Goal: Information Seeking & Learning: Learn about a topic

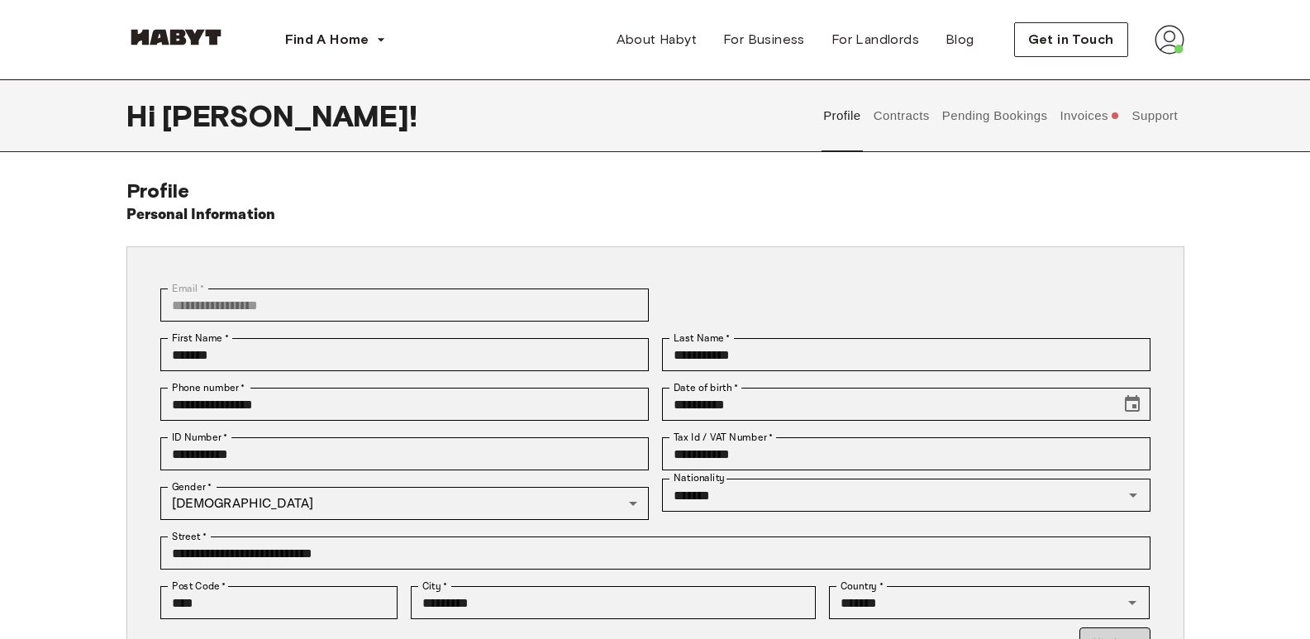
click at [904, 120] on button "Contracts" at bounding box center [901, 115] width 60 height 73
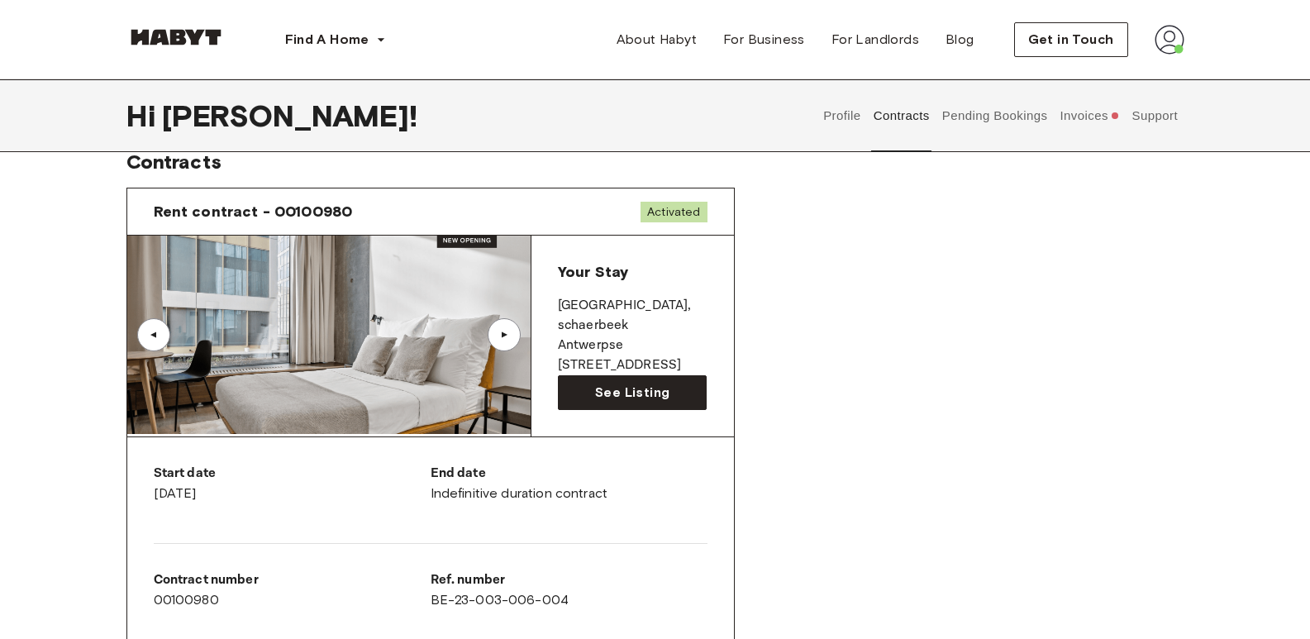
scroll to position [6, 0]
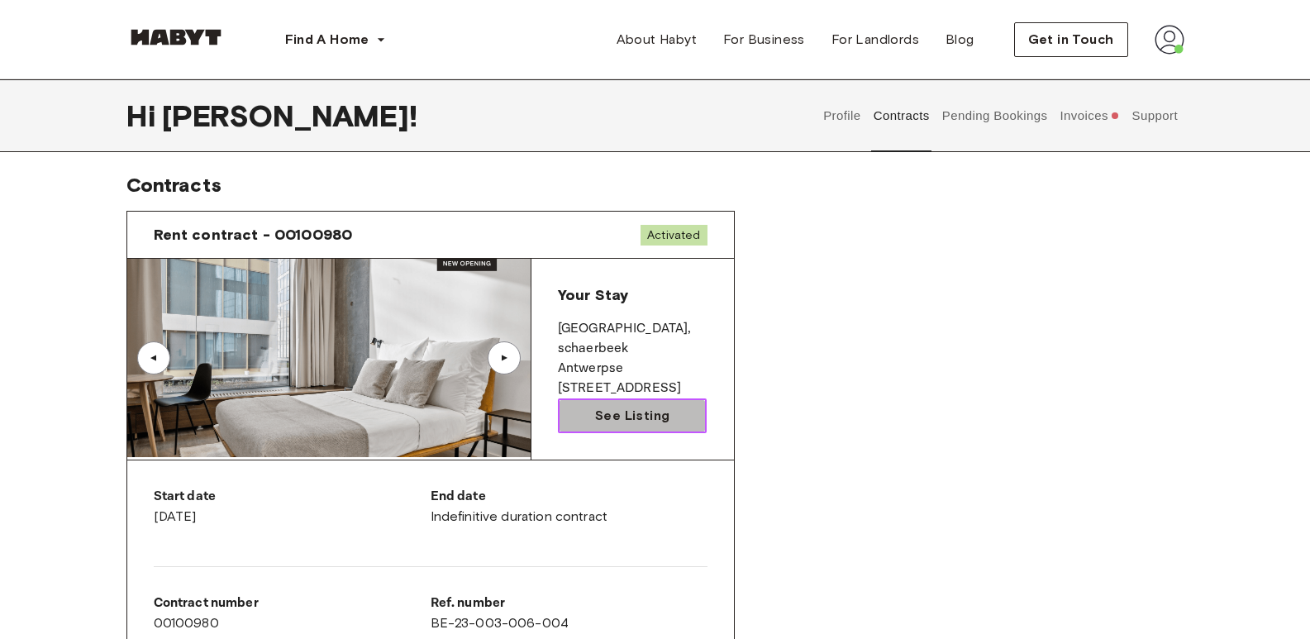
click at [657, 409] on span "See Listing" at bounding box center [632, 416] width 74 height 20
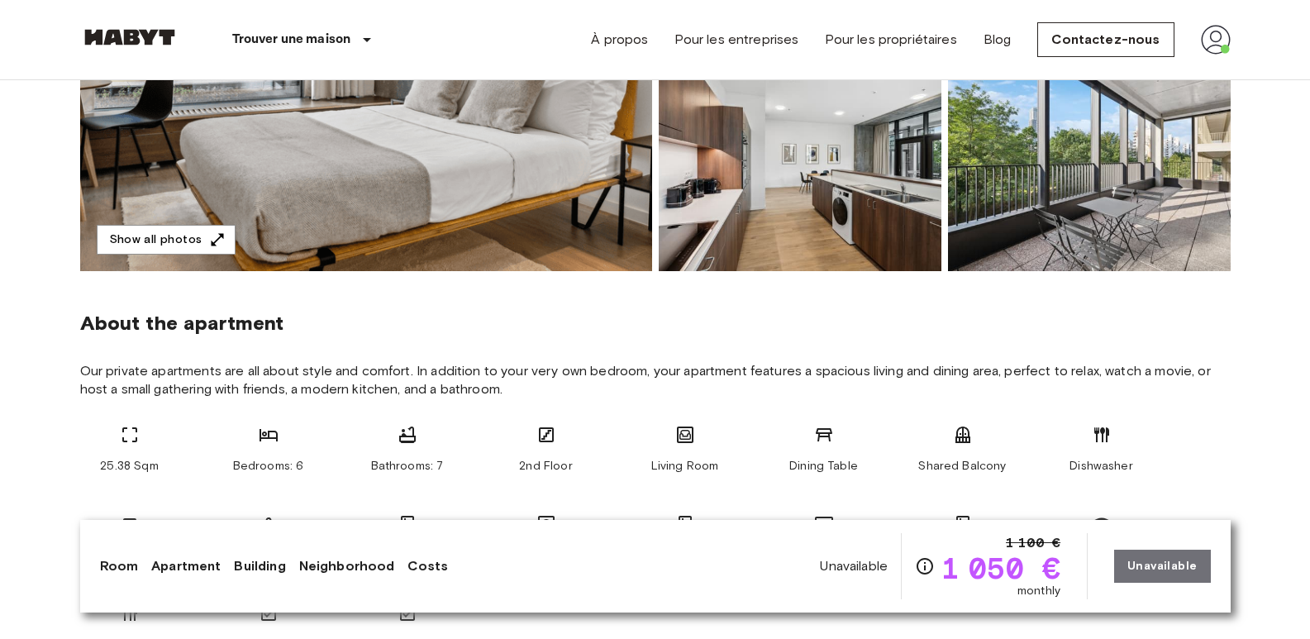
scroll to position [318, 0]
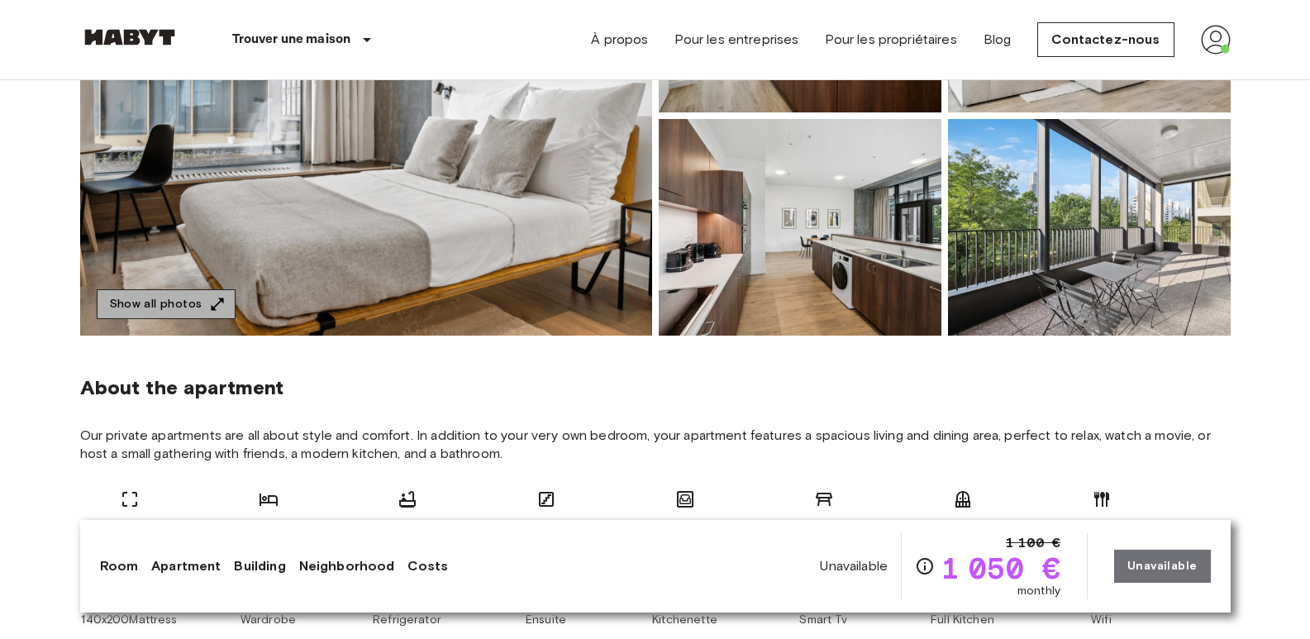
click at [176, 297] on button "Show all photos" at bounding box center [166, 304] width 139 height 31
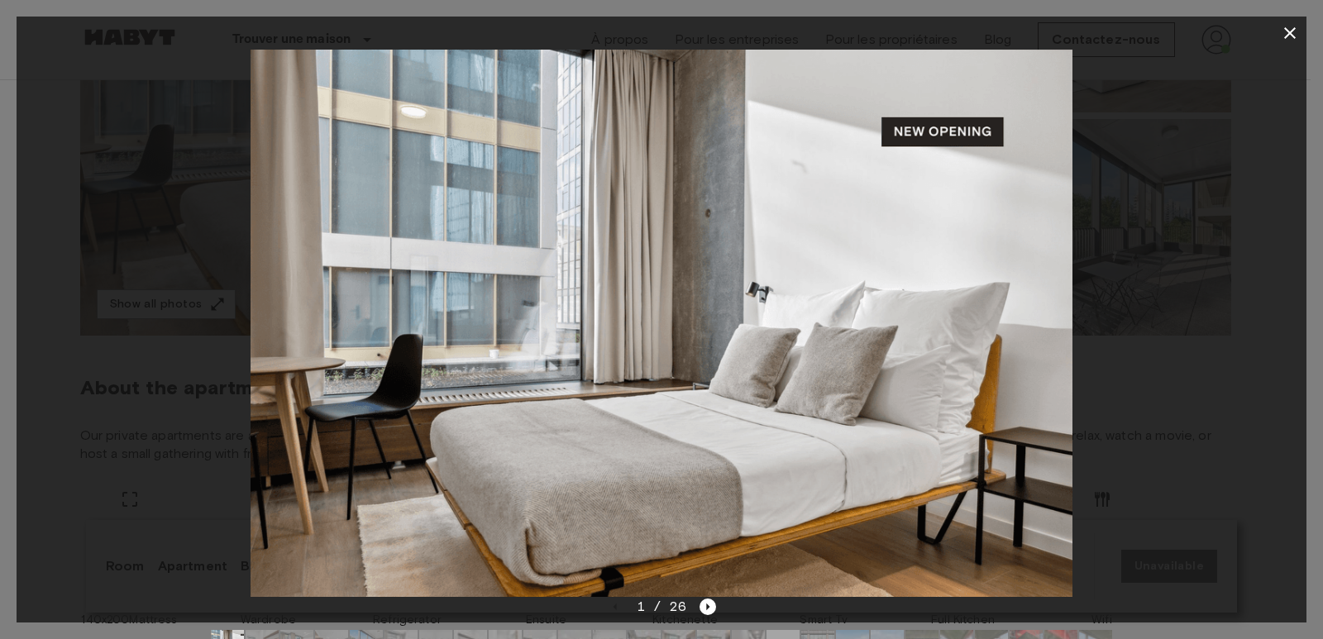
drag, startPoint x: 1178, startPoint y: 279, endPoint x: 1166, endPoint y: 120, distance: 160.0
click at [1166, 120] on div at bounding box center [662, 323] width 1290 height 547
click at [689, 255] on img at bounding box center [661, 323] width 821 height 547
click at [704, 605] on icon "Next image" at bounding box center [707, 607] width 17 height 17
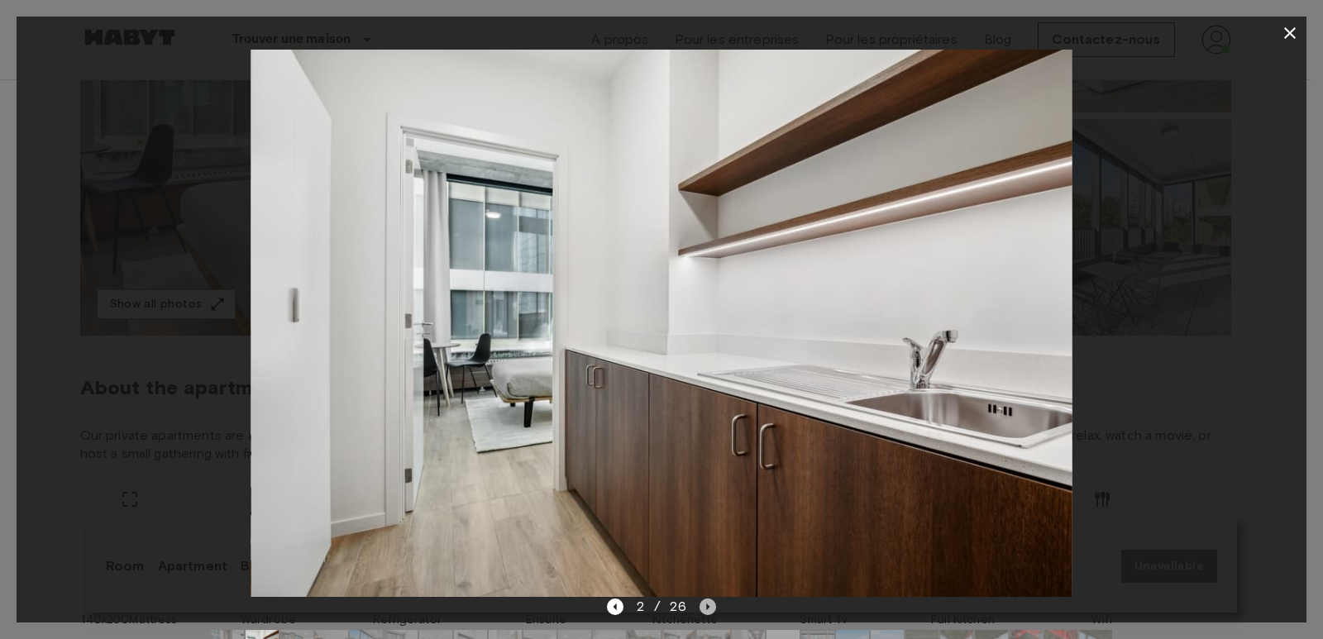
click at [712, 604] on icon "Next image" at bounding box center [707, 607] width 17 height 17
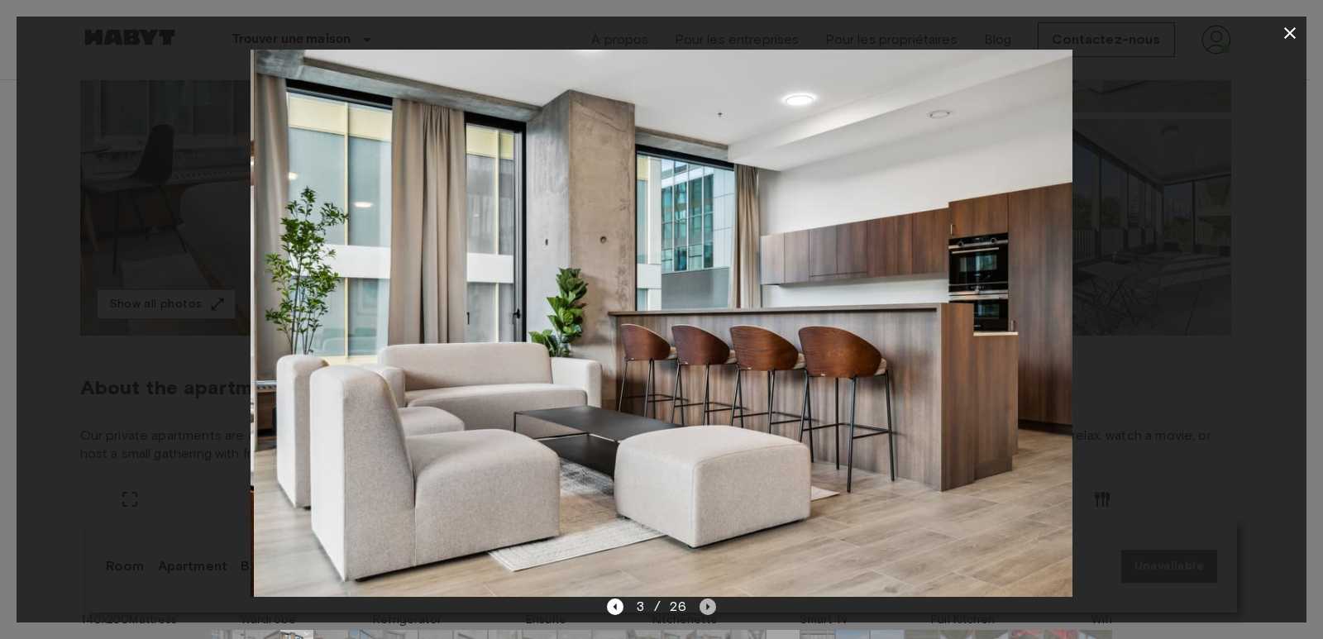
click at [712, 604] on icon "Next image" at bounding box center [707, 607] width 17 height 17
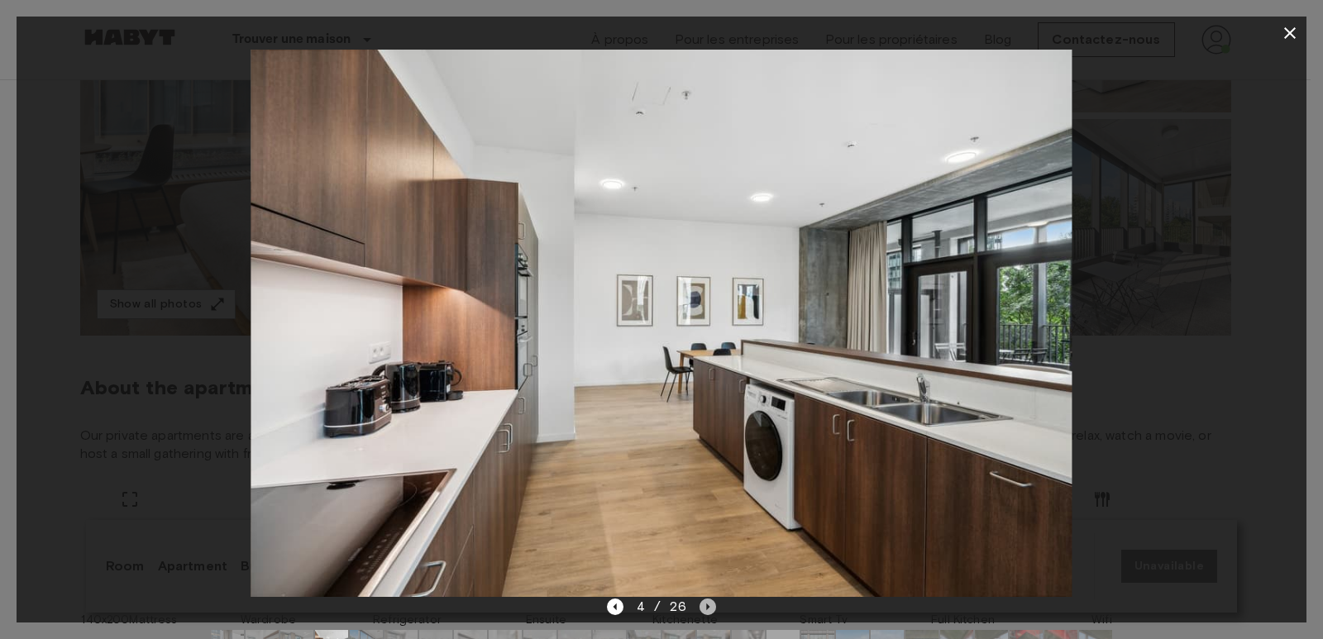
click at [707, 609] on icon "Next image" at bounding box center [708, 607] width 3 height 7
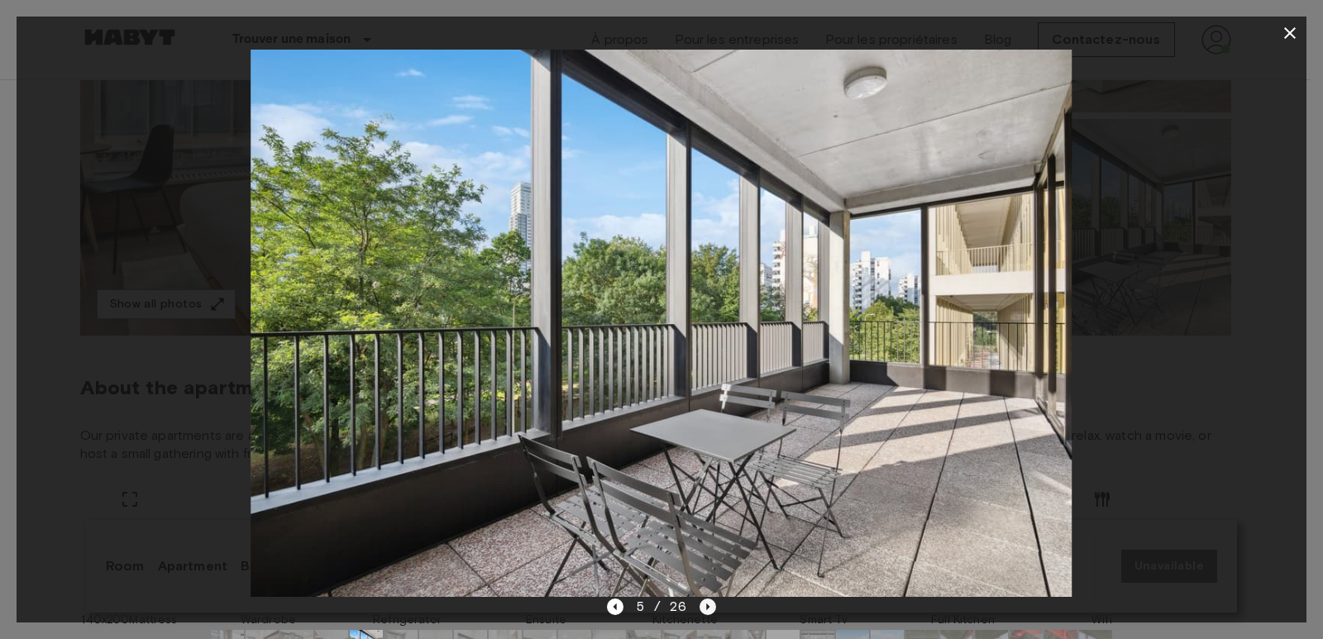
click at [704, 605] on icon "Next image" at bounding box center [707, 607] width 17 height 17
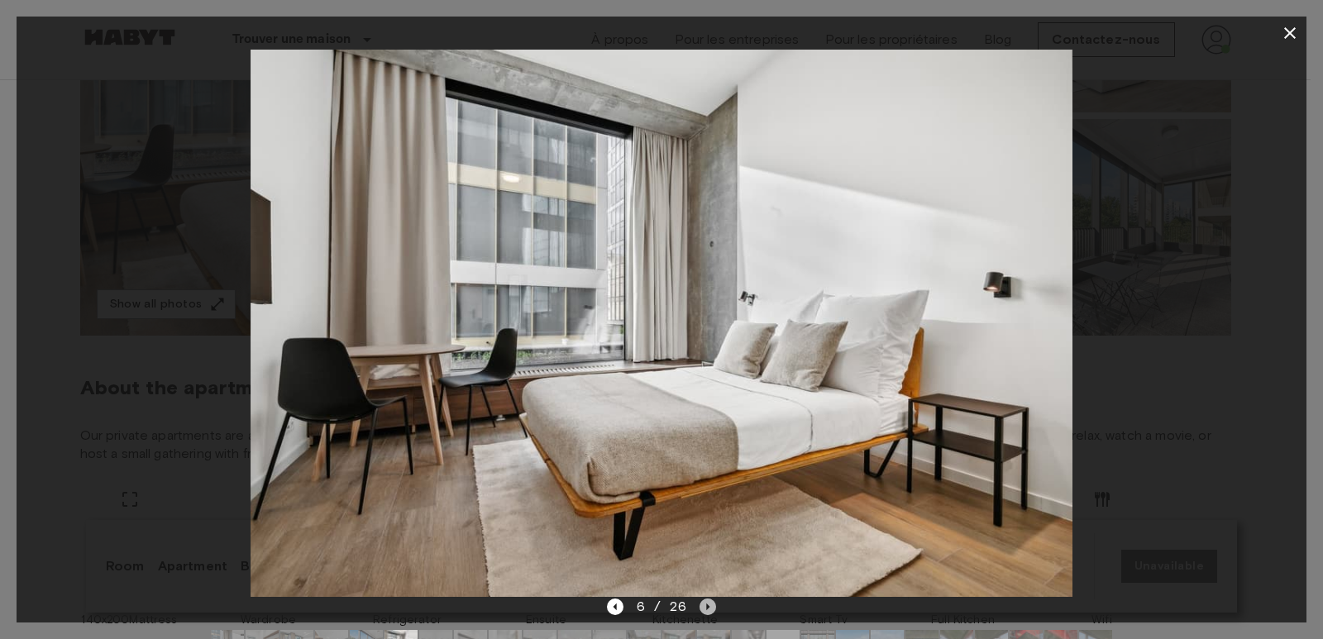
click at [704, 605] on icon "Next image" at bounding box center [707, 607] width 17 height 17
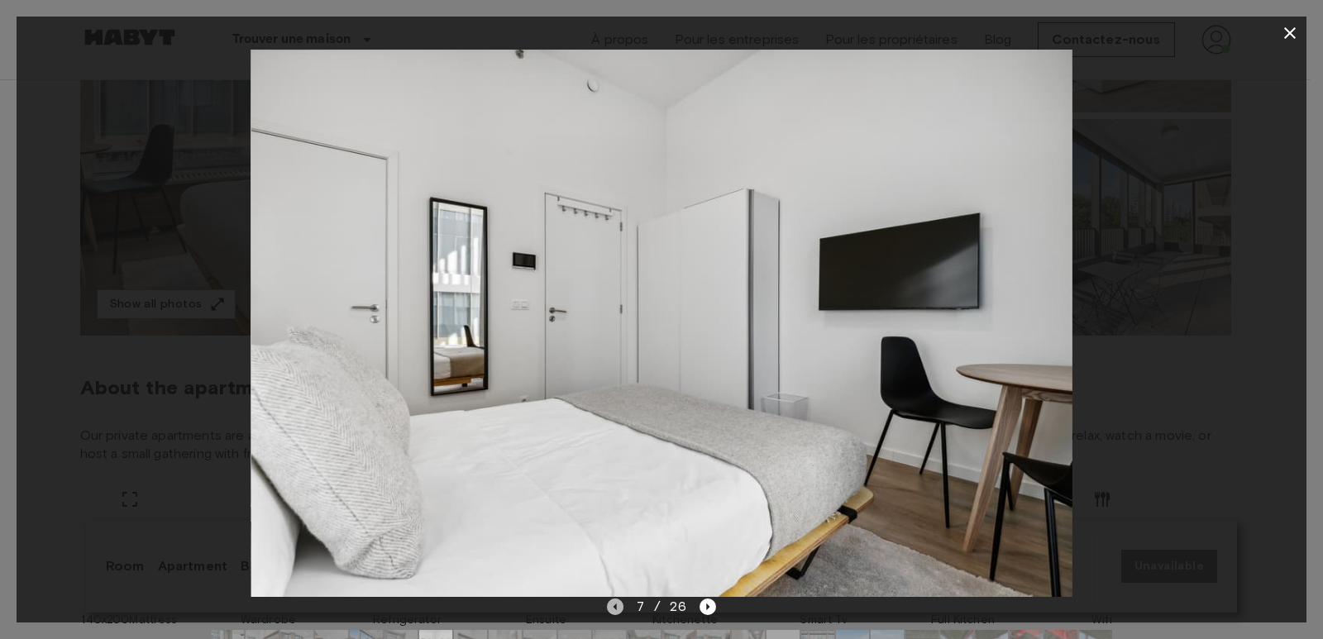
click at [621, 602] on icon "Previous image" at bounding box center [615, 607] width 17 height 17
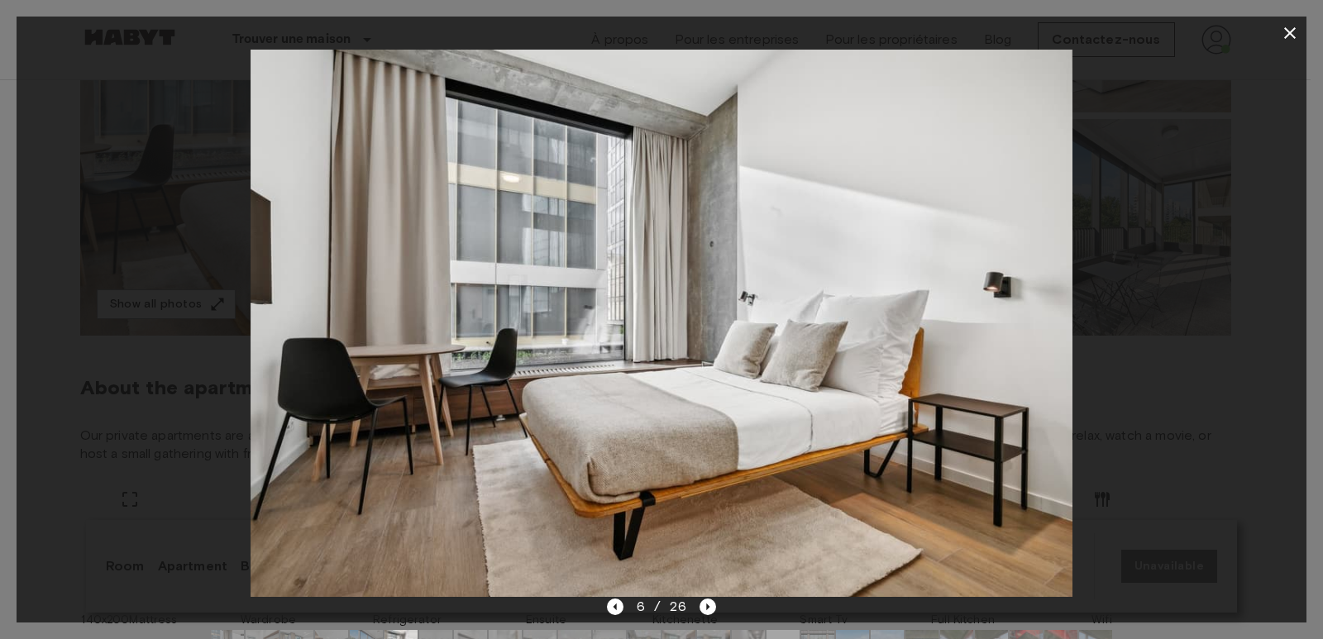
click at [900, 402] on img at bounding box center [661, 323] width 821 height 547
click at [948, 432] on img at bounding box center [661, 323] width 821 height 547
click at [707, 605] on icon "Next image" at bounding box center [708, 607] width 3 height 7
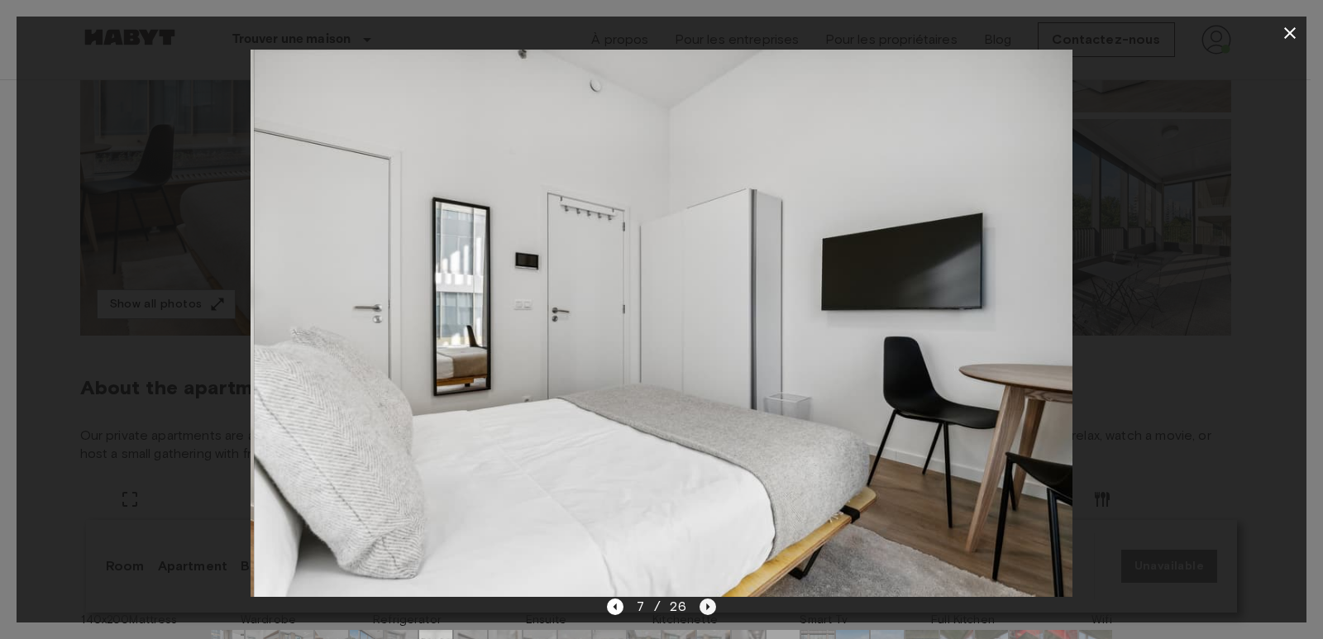
click at [707, 605] on icon "Next image" at bounding box center [708, 607] width 3 height 7
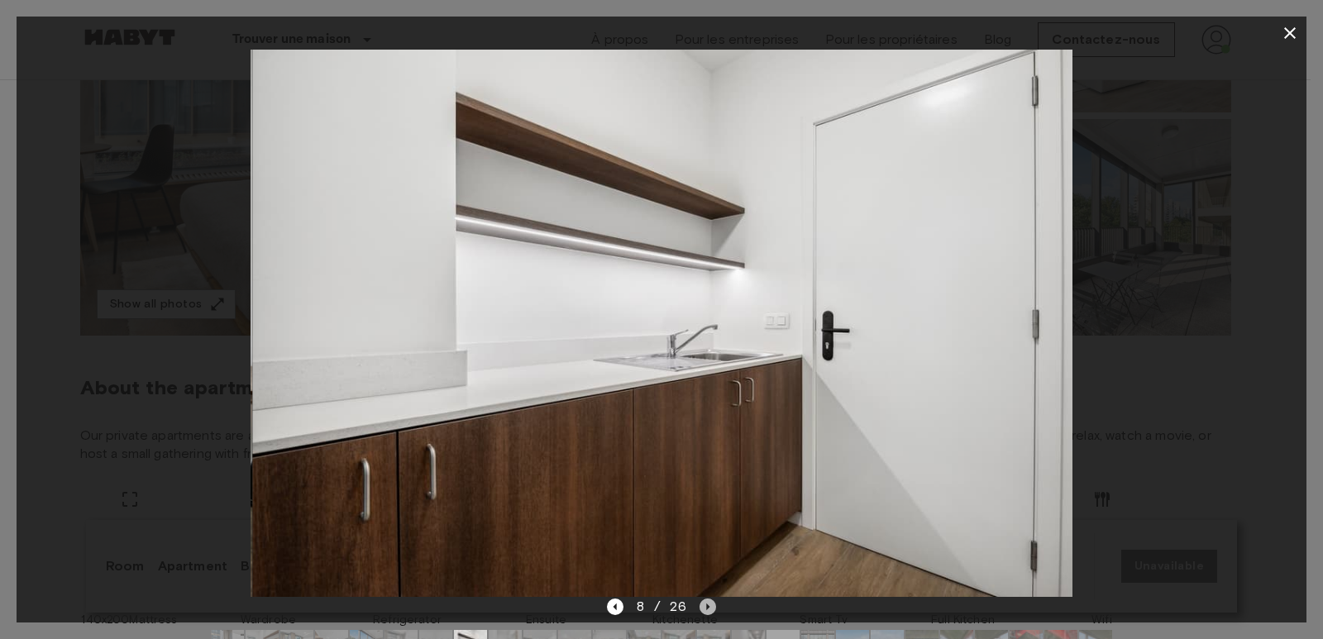
click at [707, 605] on icon "Next image" at bounding box center [708, 607] width 3 height 7
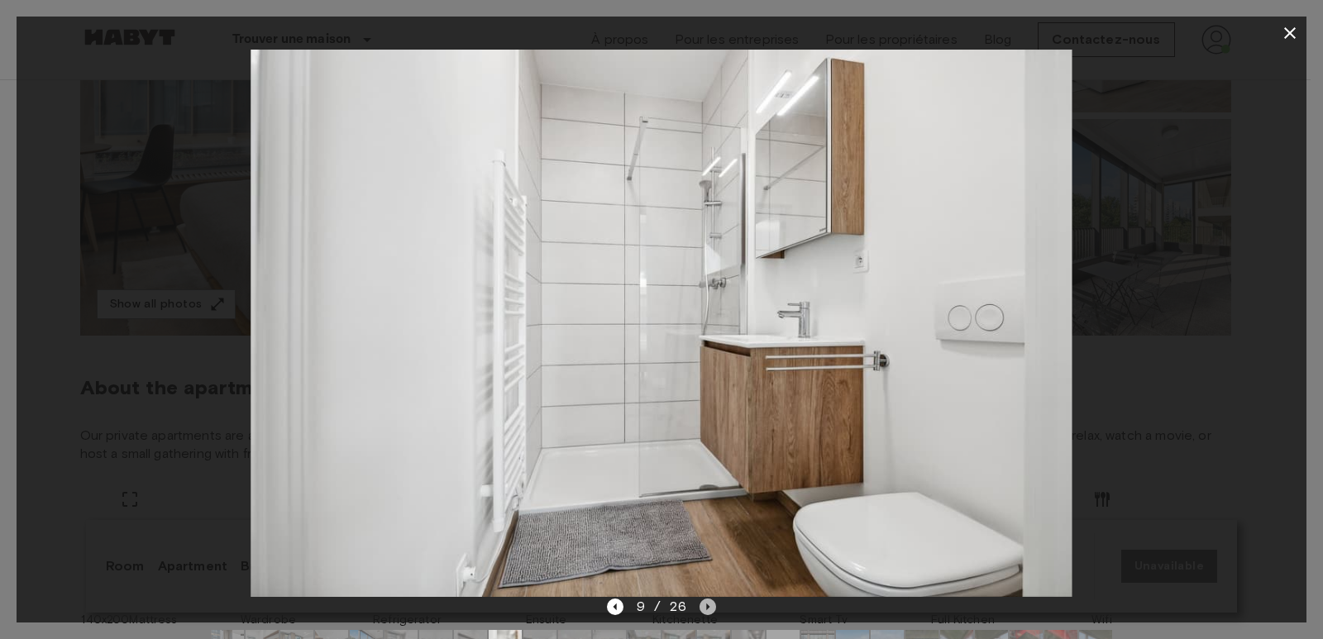
click at [707, 605] on icon "Next image" at bounding box center [708, 607] width 3 height 7
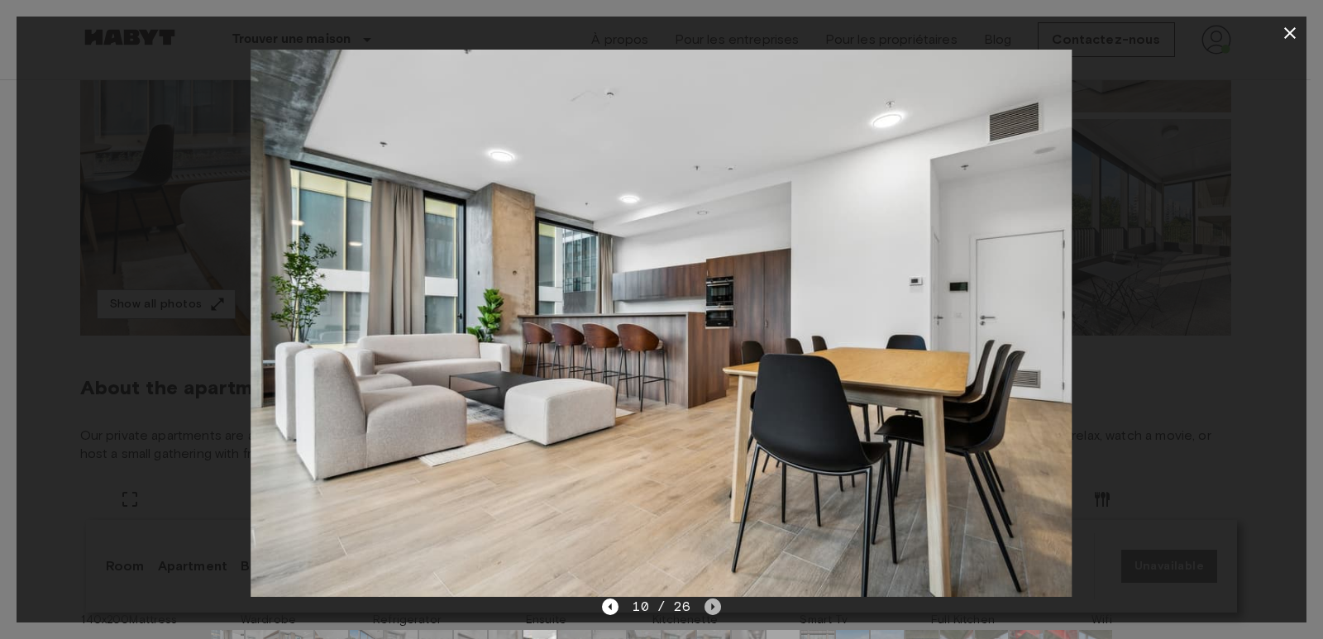
click at [711, 608] on icon "Next image" at bounding box center [712, 607] width 3 height 7
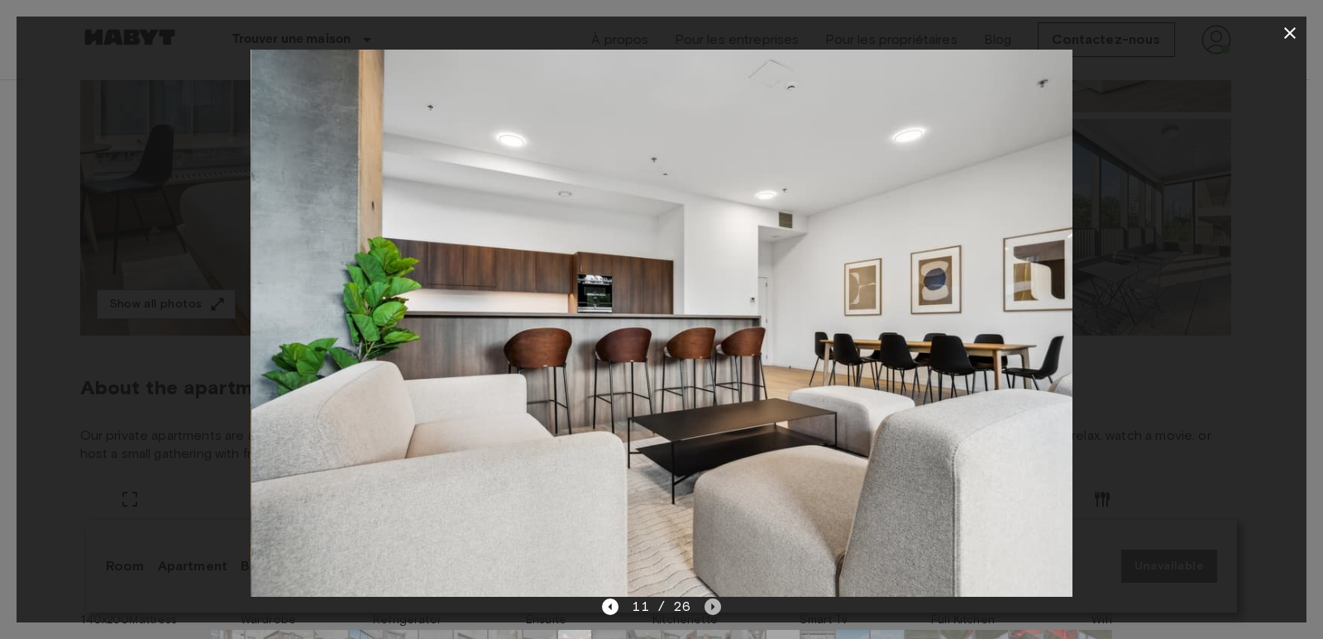
click at [711, 608] on icon "Next image" at bounding box center [712, 607] width 3 height 7
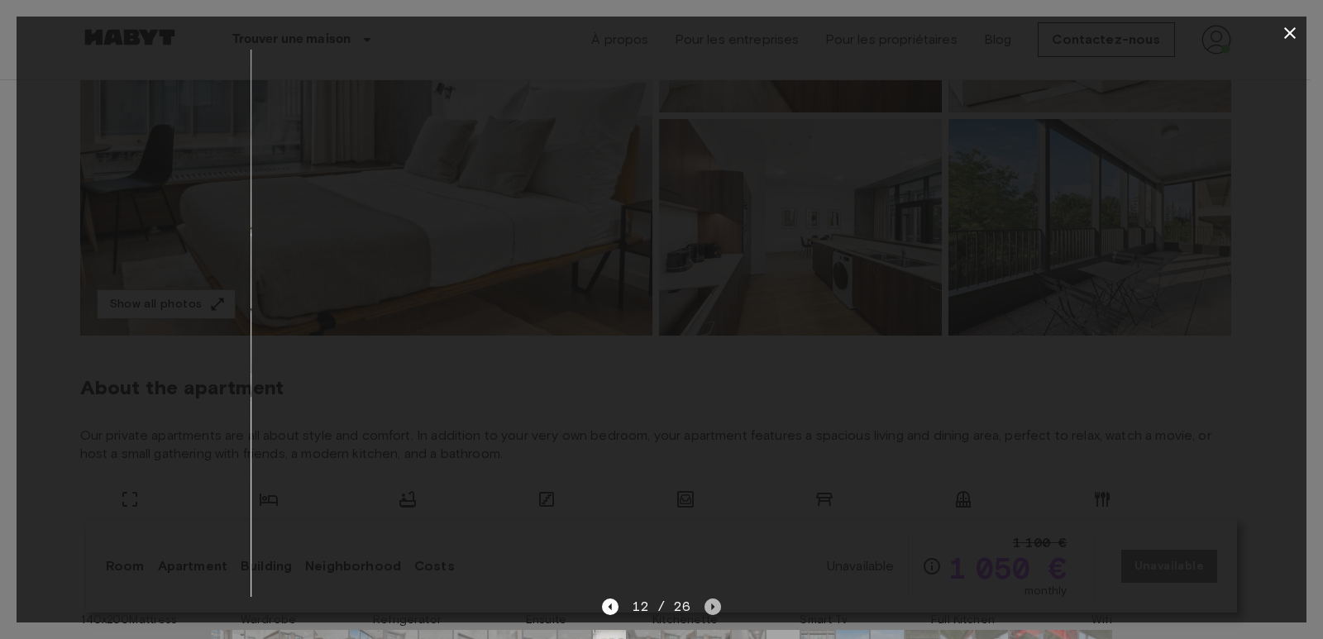
click at [711, 608] on icon "Next image" at bounding box center [712, 607] width 3 height 7
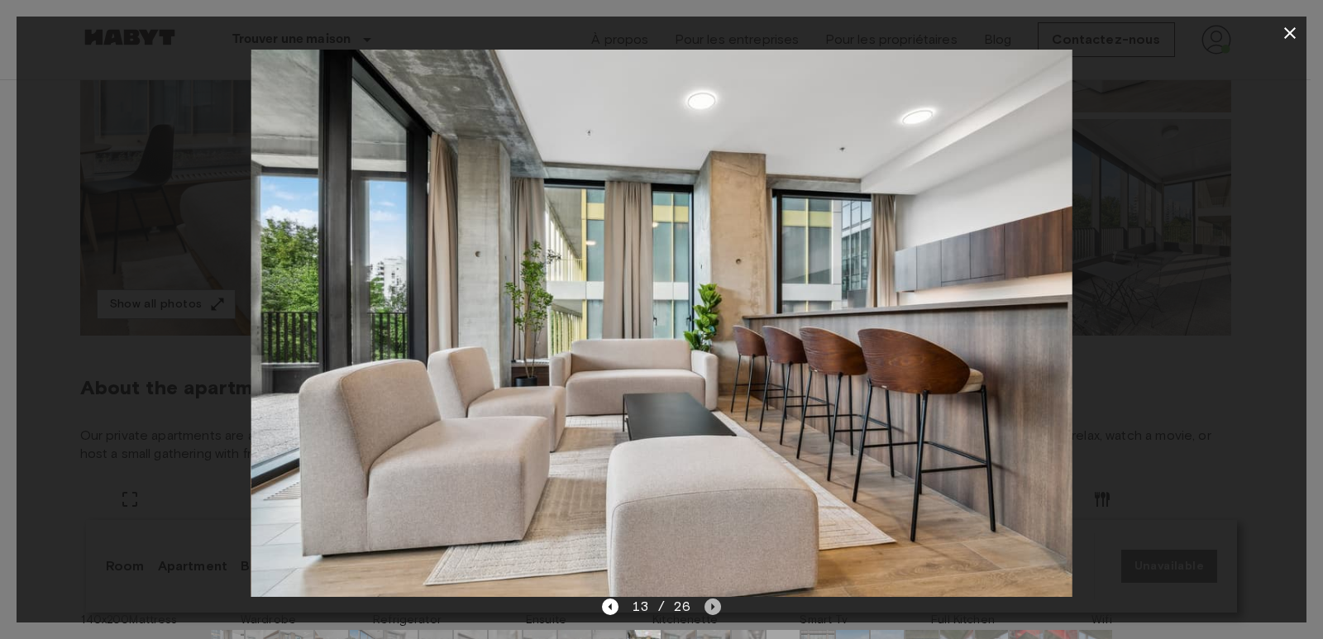
click at [709, 608] on icon "Next image" at bounding box center [712, 607] width 17 height 17
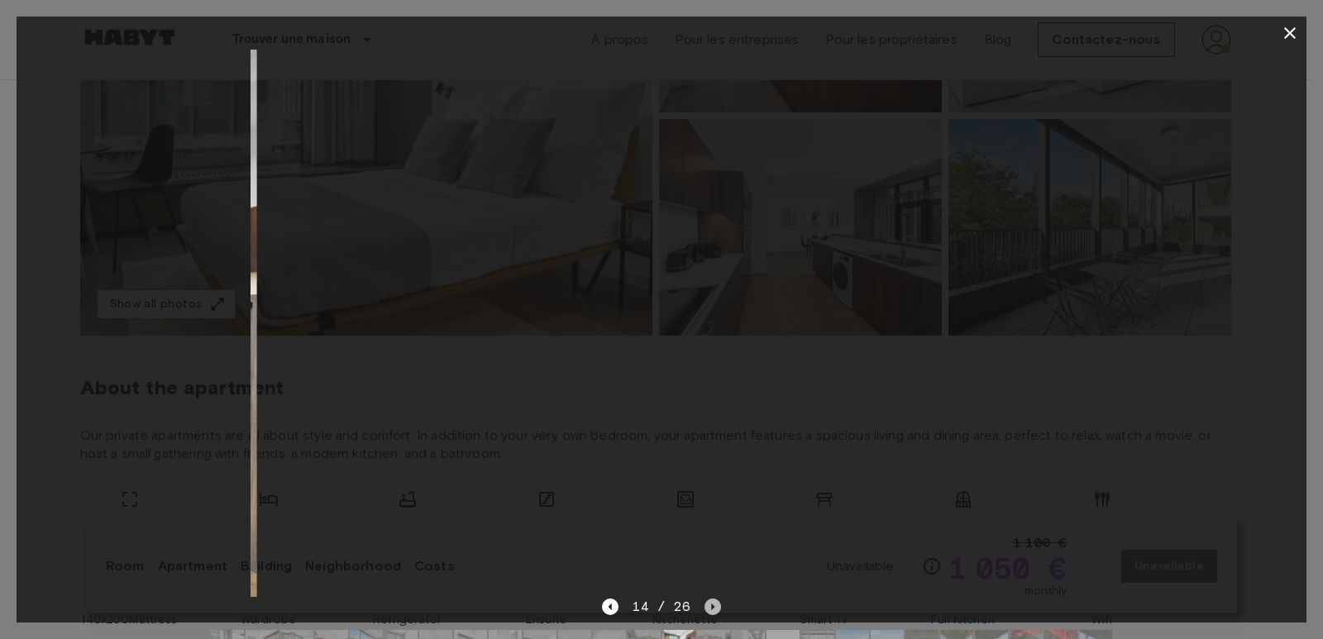
click at [709, 608] on icon "Next image" at bounding box center [712, 607] width 17 height 17
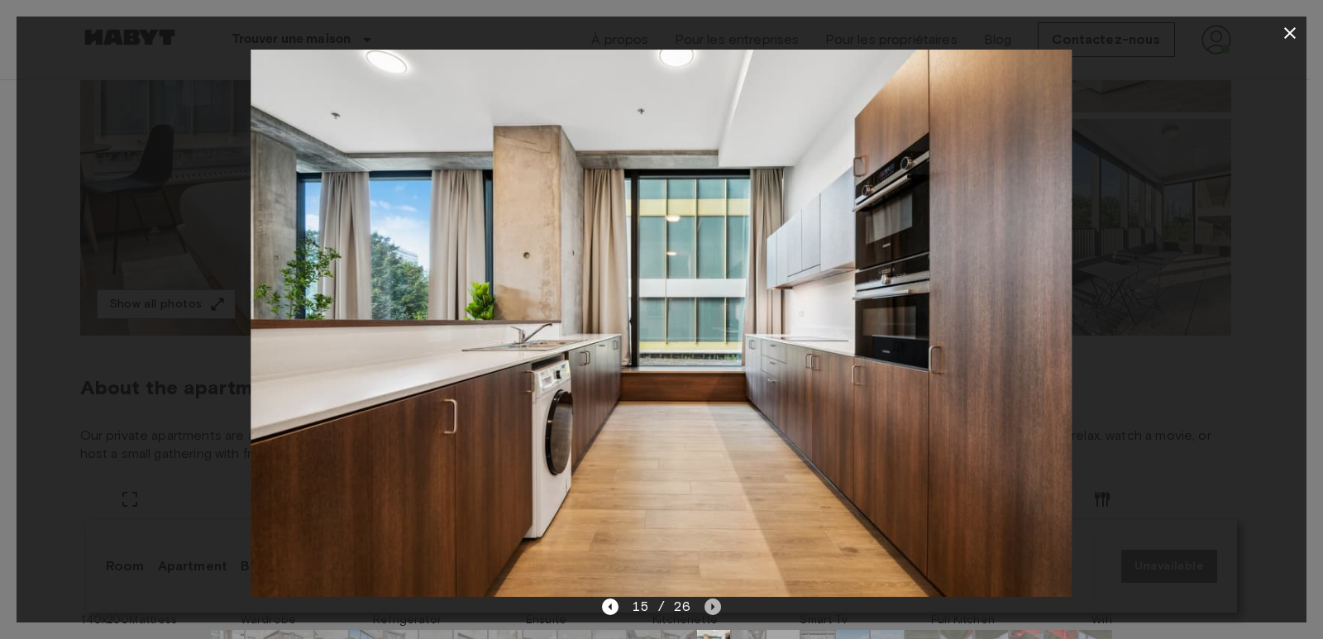
click at [711, 599] on icon "Next image" at bounding box center [712, 607] width 17 height 17
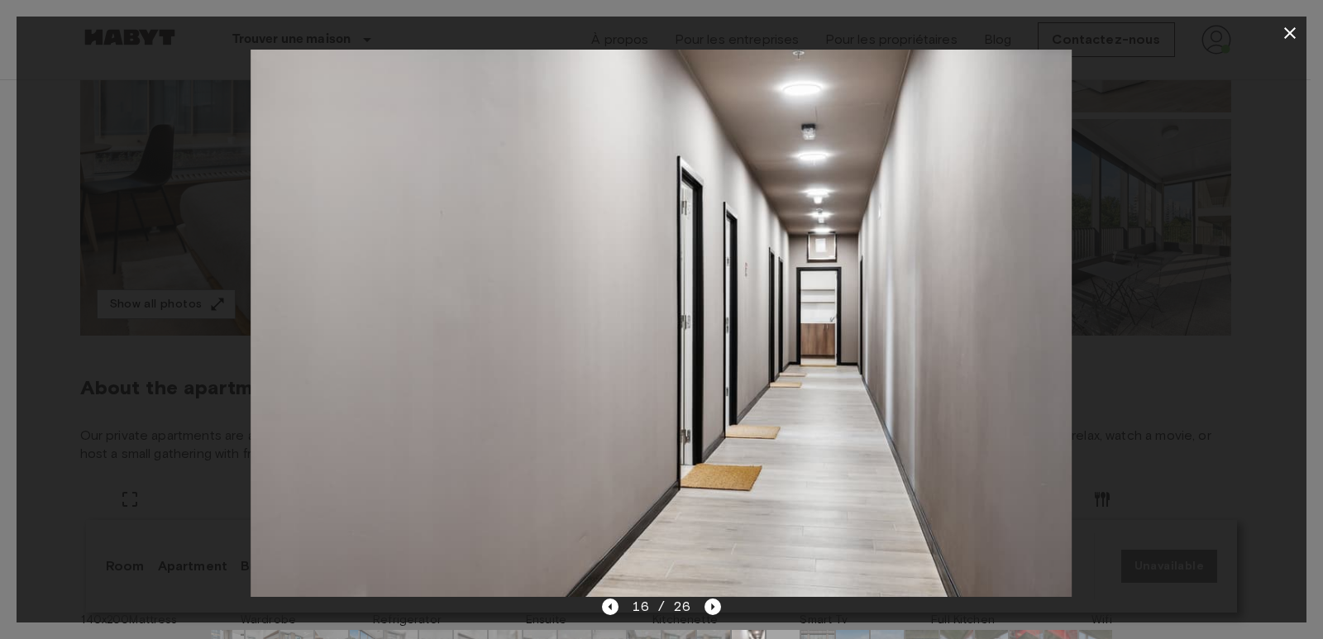
click at [950, 432] on img at bounding box center [661, 323] width 821 height 547
click at [985, 403] on img at bounding box center [661, 323] width 821 height 547
click at [709, 608] on icon "Next image" at bounding box center [712, 607] width 17 height 17
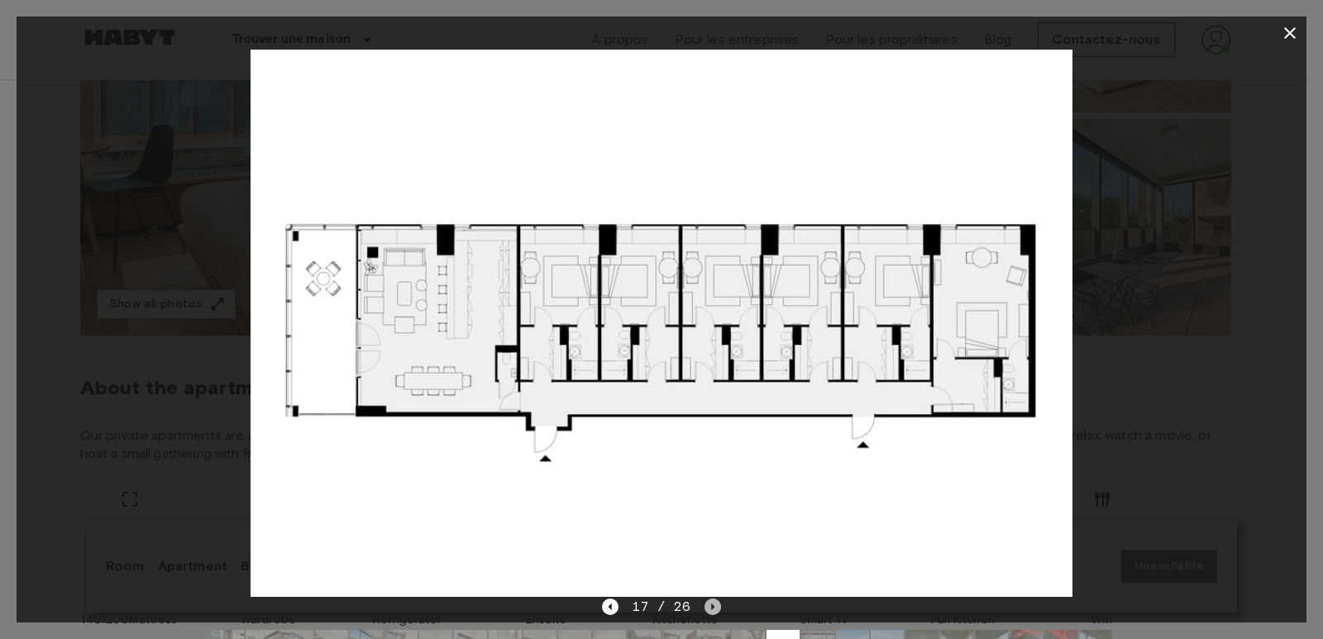
click at [711, 607] on icon "Next image" at bounding box center [712, 607] width 3 height 7
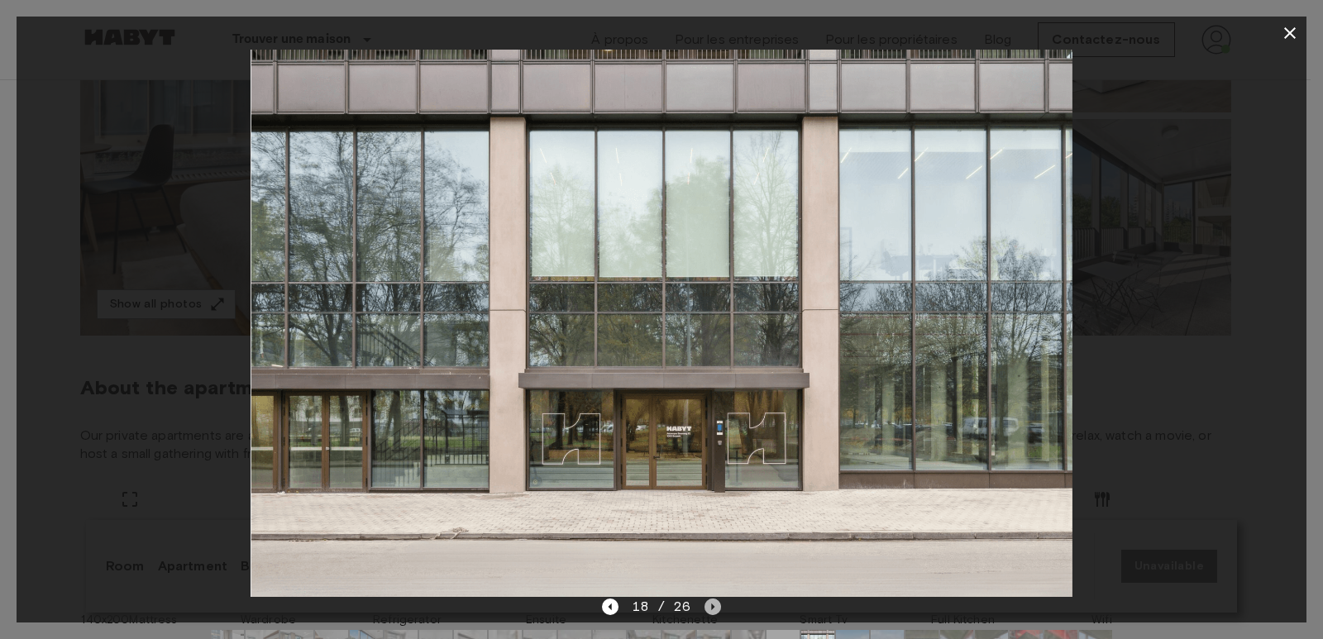
click at [711, 607] on icon "Next image" at bounding box center [712, 607] width 3 height 7
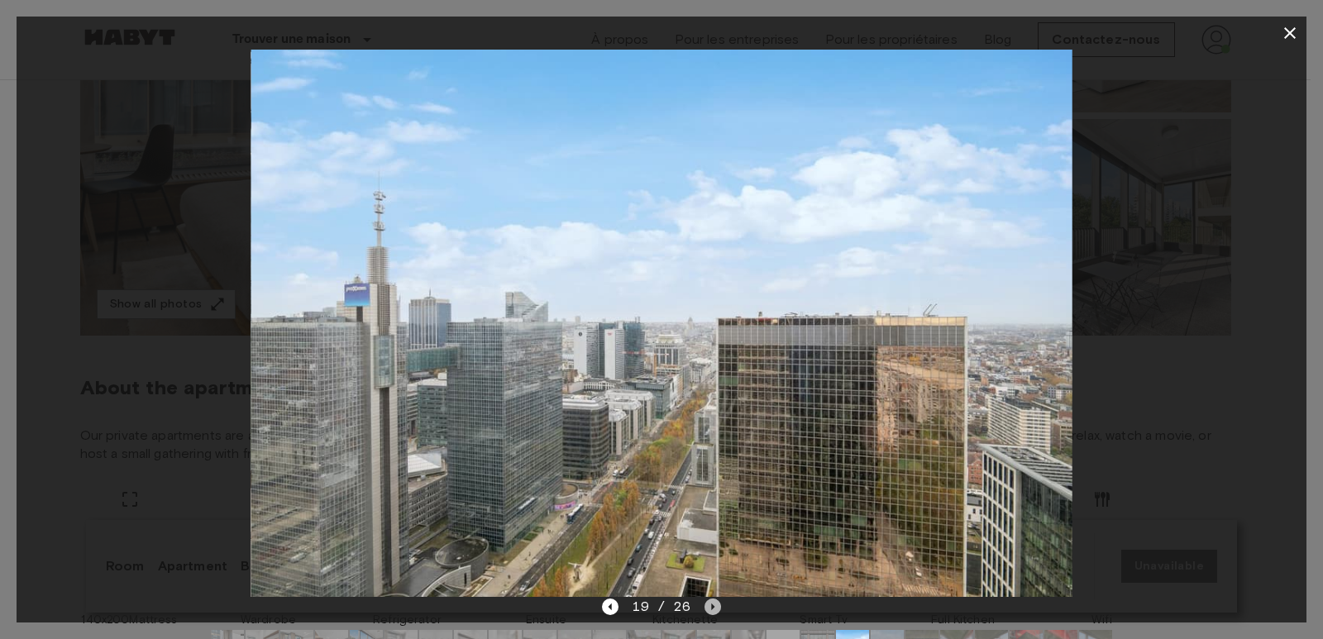
click at [711, 607] on icon "Next image" at bounding box center [712, 607] width 3 height 7
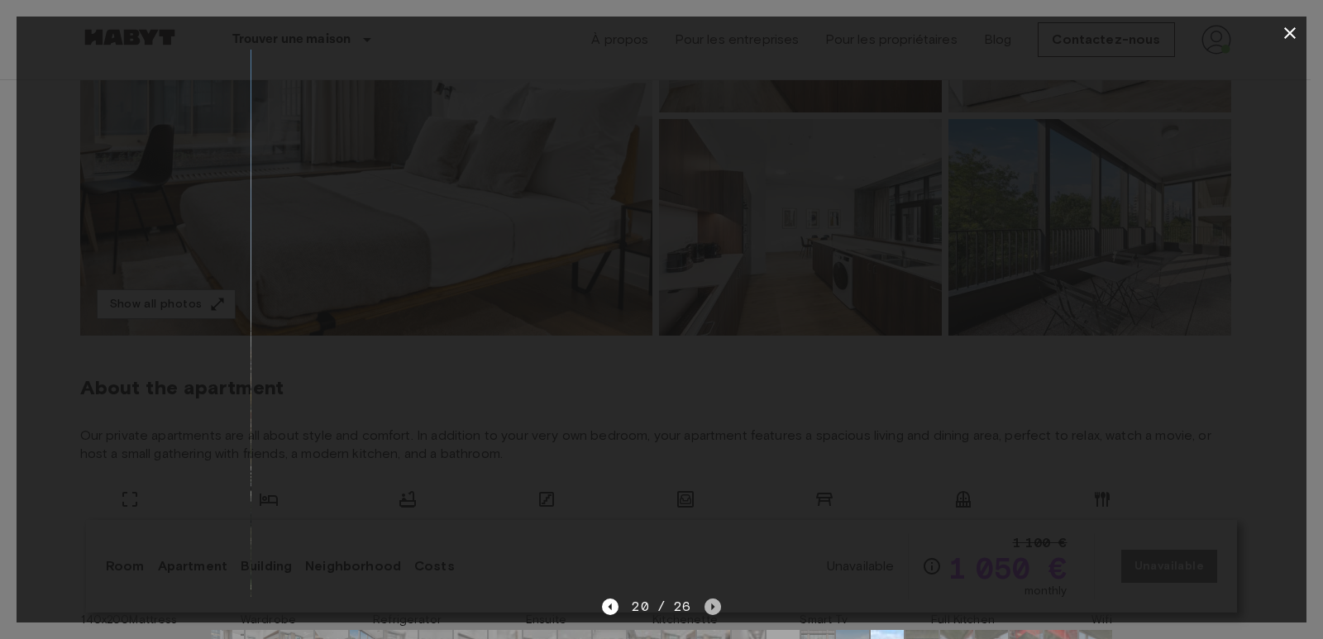
click at [711, 607] on icon "Next image" at bounding box center [712, 607] width 3 height 7
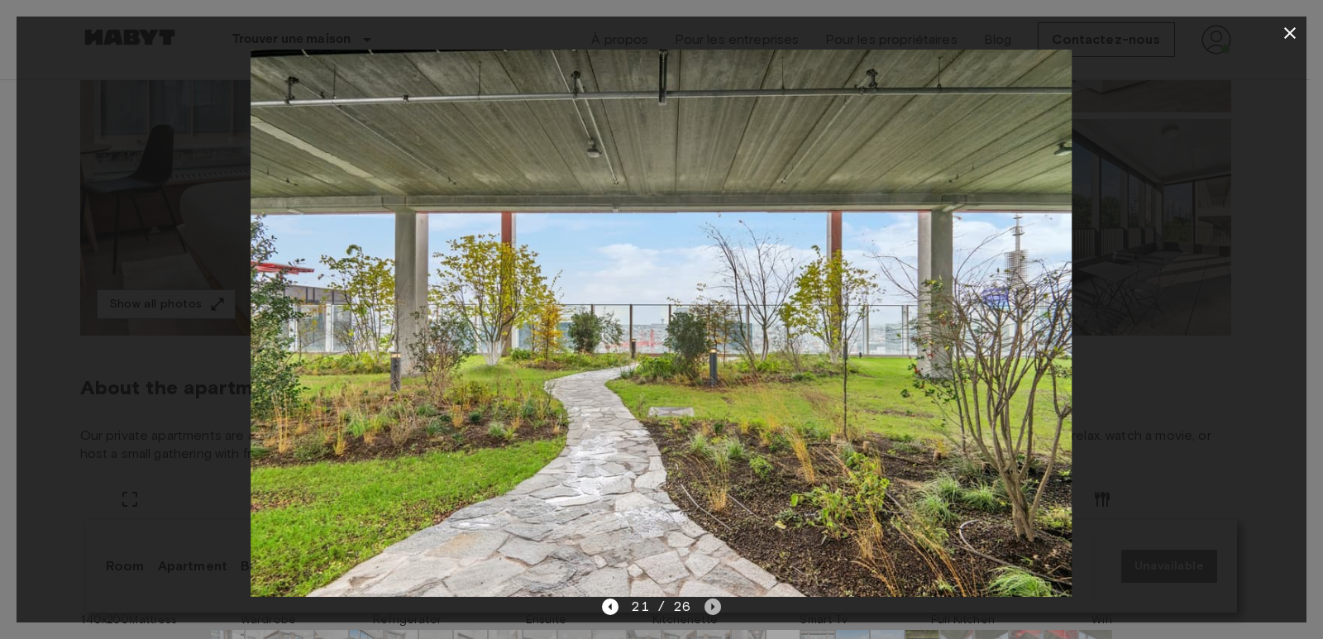
click at [713, 609] on icon "Next image" at bounding box center [712, 607] width 17 height 17
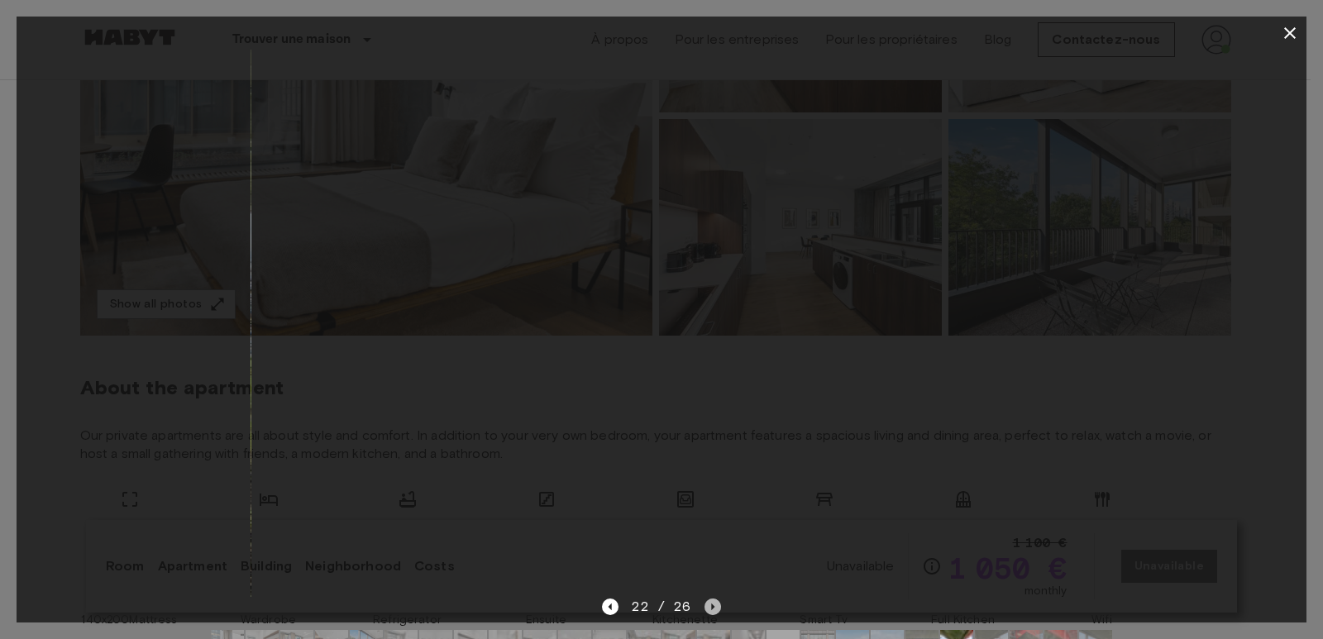
click at [713, 609] on icon "Next image" at bounding box center [712, 607] width 17 height 17
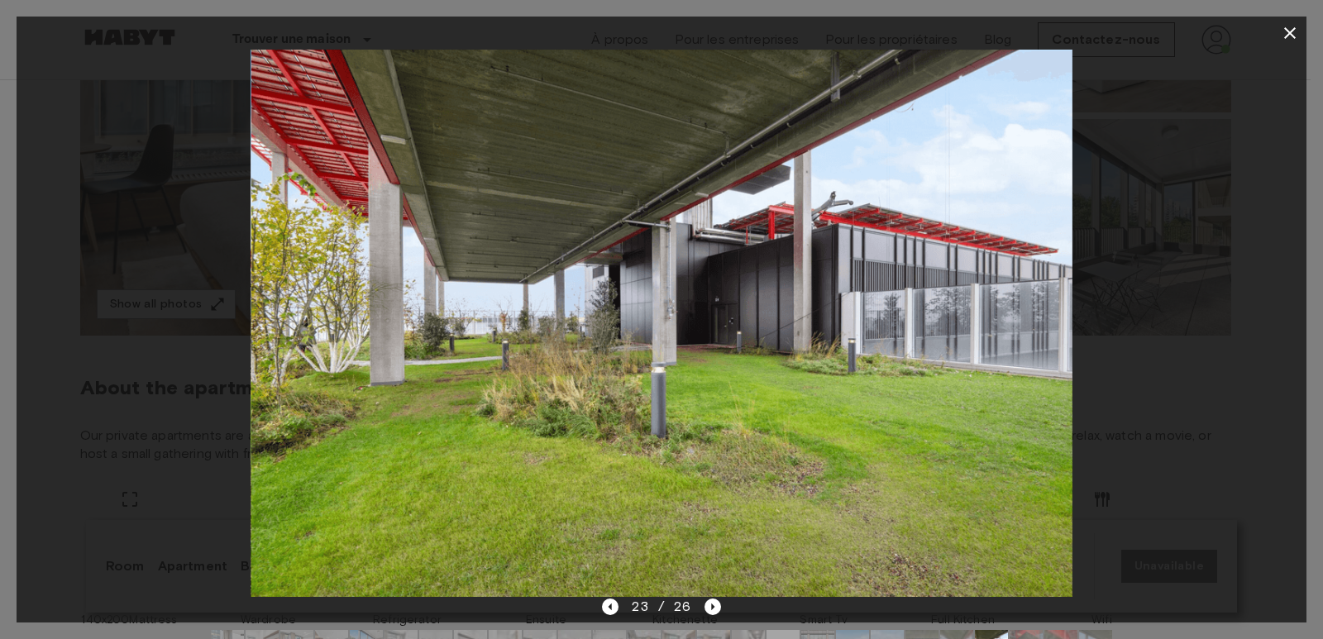
click at [765, 481] on img at bounding box center [661, 323] width 821 height 547
click at [821, 475] on img at bounding box center [661, 323] width 821 height 547
click at [712, 604] on icon "Next image" at bounding box center [712, 607] width 17 height 17
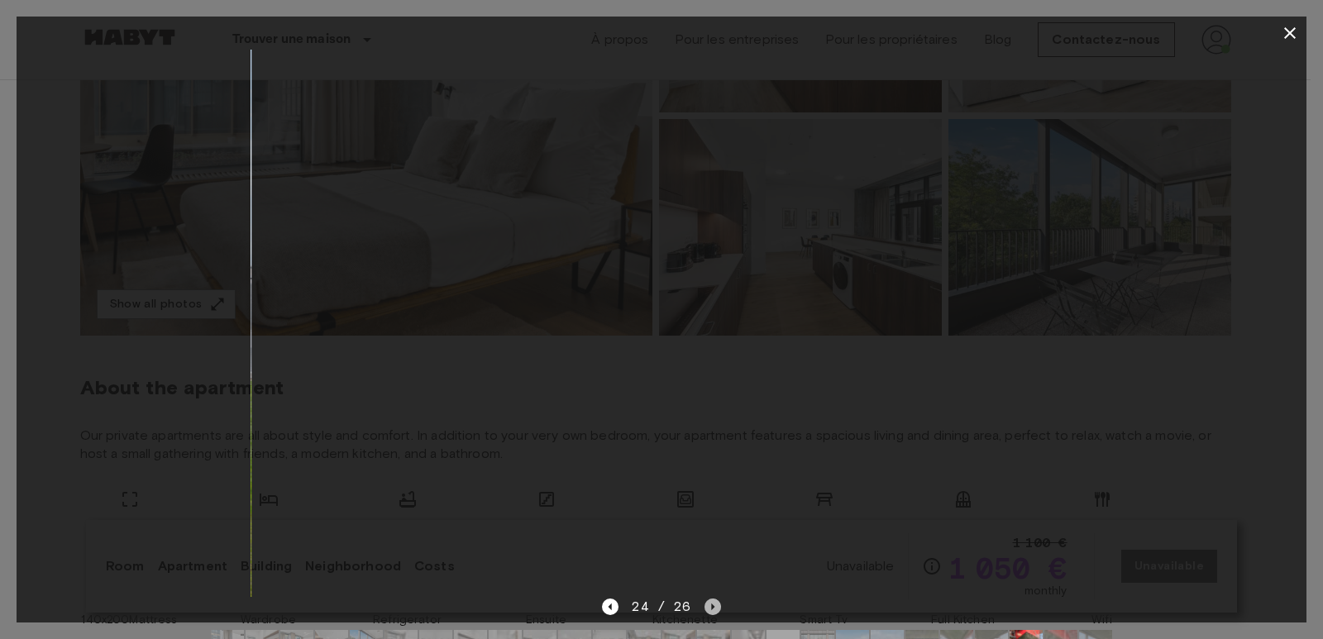
click at [712, 604] on icon "Next image" at bounding box center [712, 607] width 17 height 17
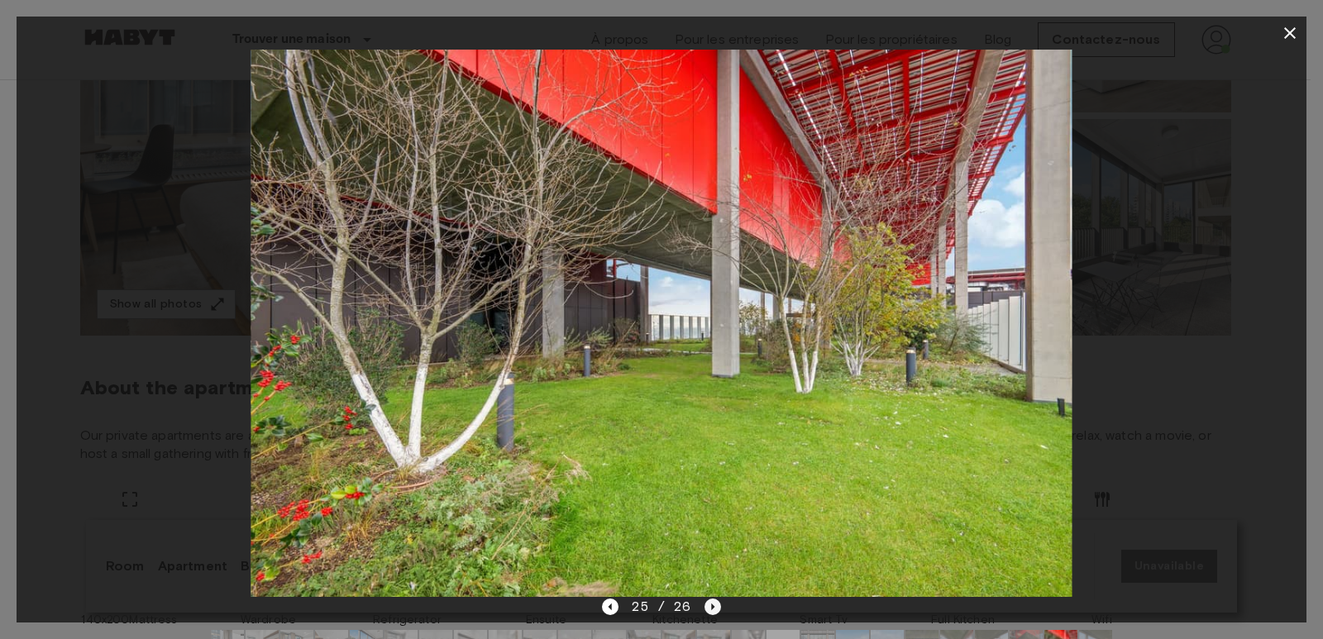
click at [714, 608] on icon "Next image" at bounding box center [712, 607] width 17 height 17
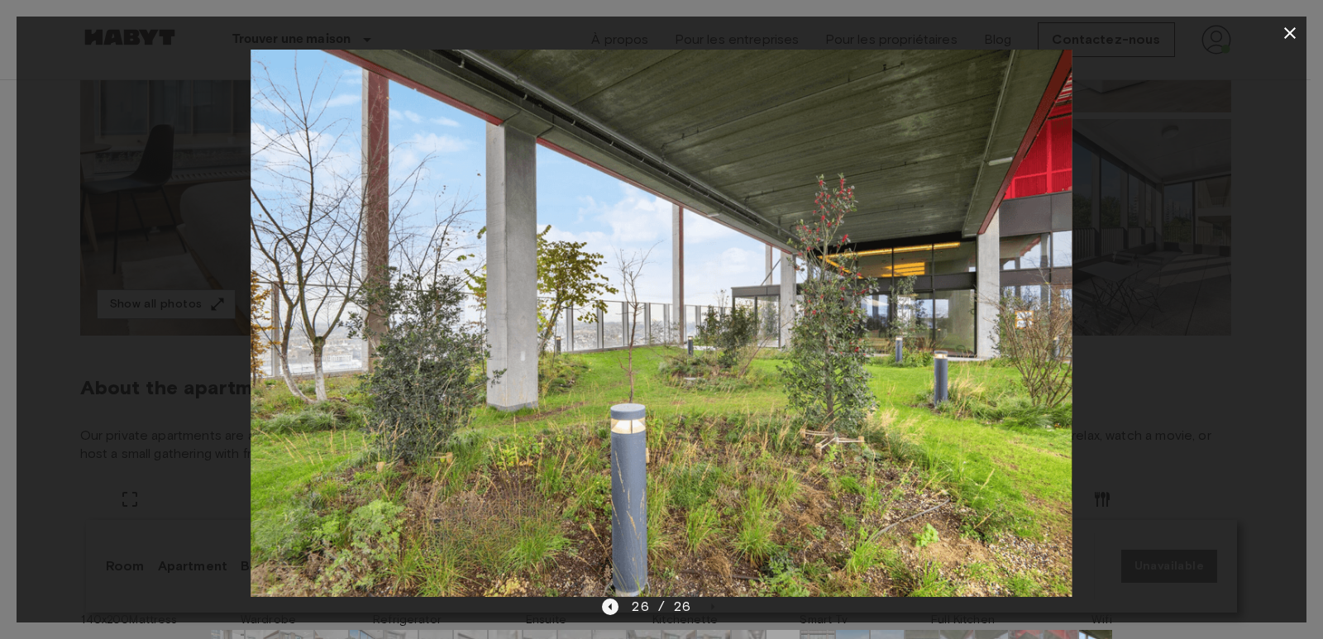
click at [613, 605] on icon "Previous image" at bounding box center [610, 607] width 17 height 17
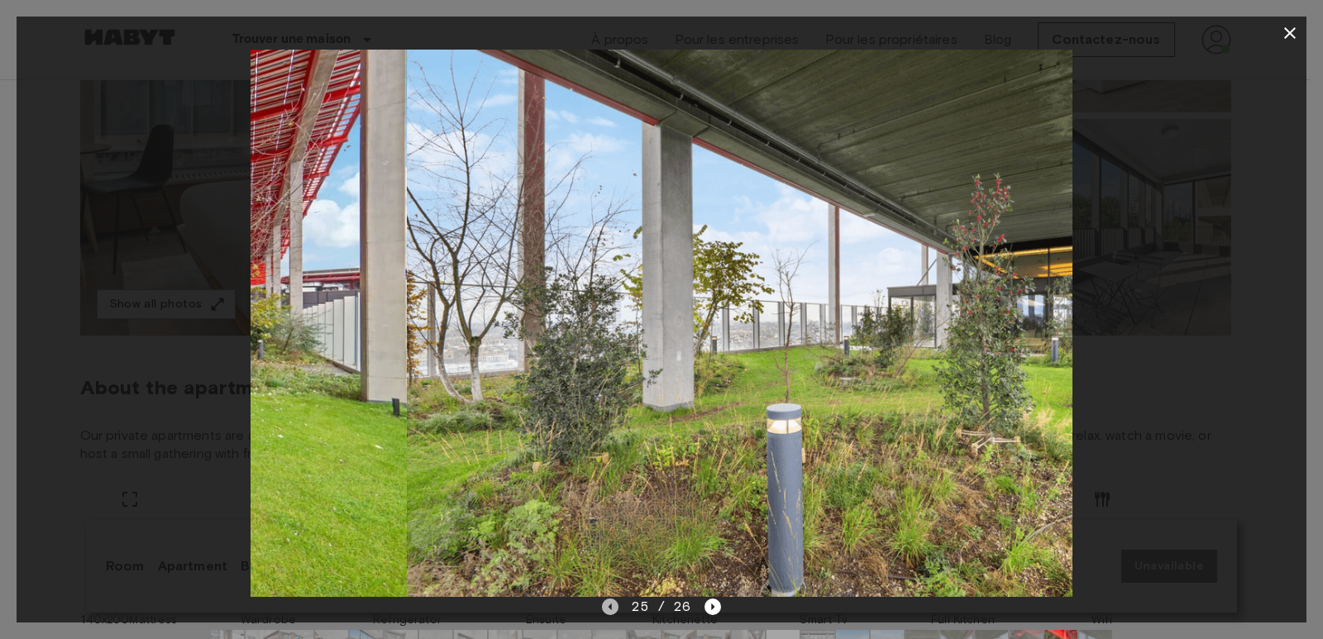
click at [613, 605] on icon "Previous image" at bounding box center [610, 607] width 17 height 17
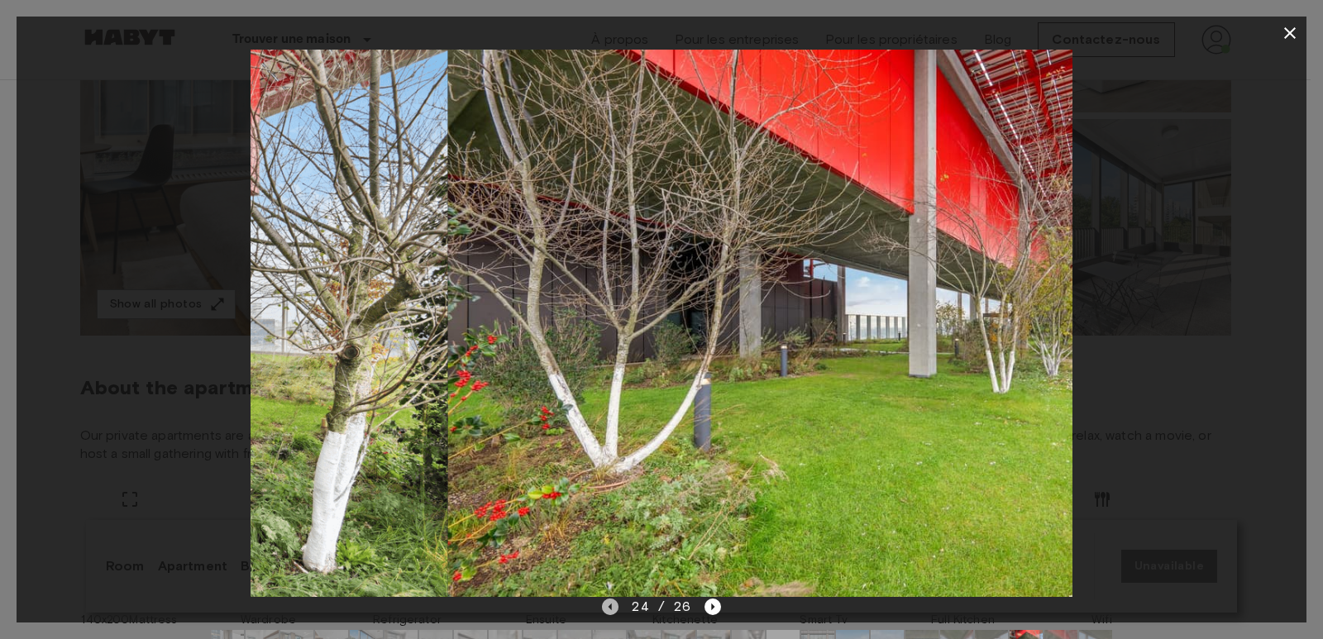
click at [613, 605] on icon "Previous image" at bounding box center [610, 607] width 17 height 17
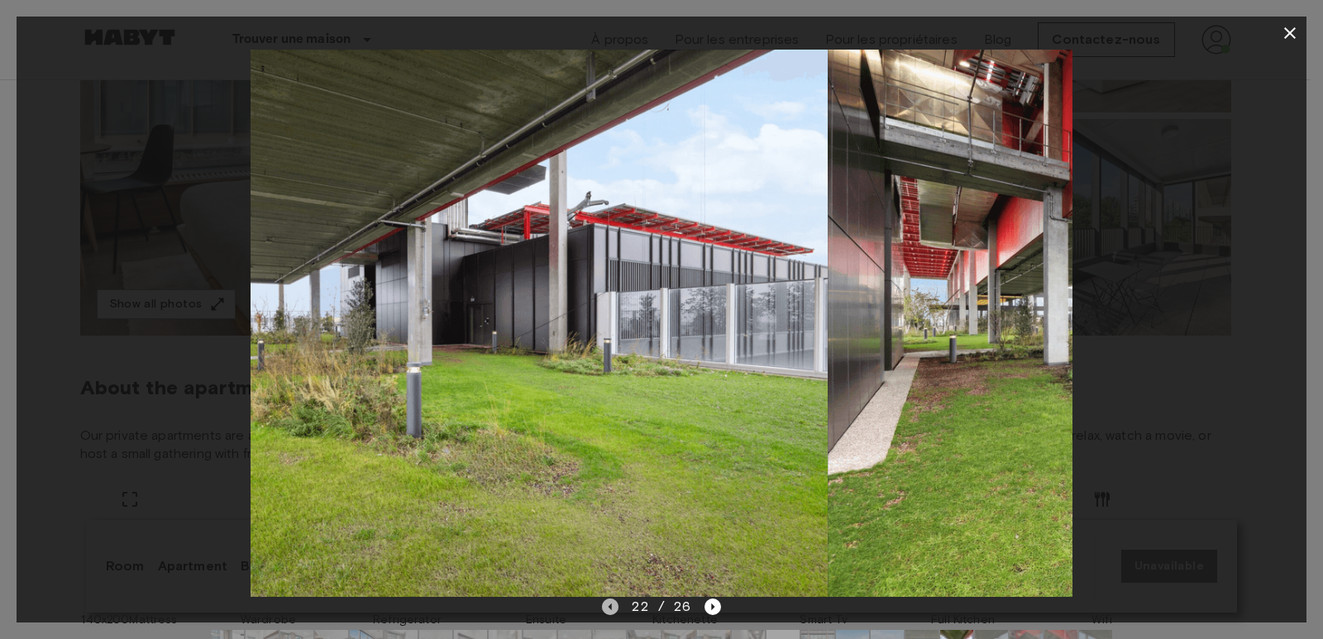
click at [613, 605] on icon "Previous image" at bounding box center [610, 607] width 17 height 17
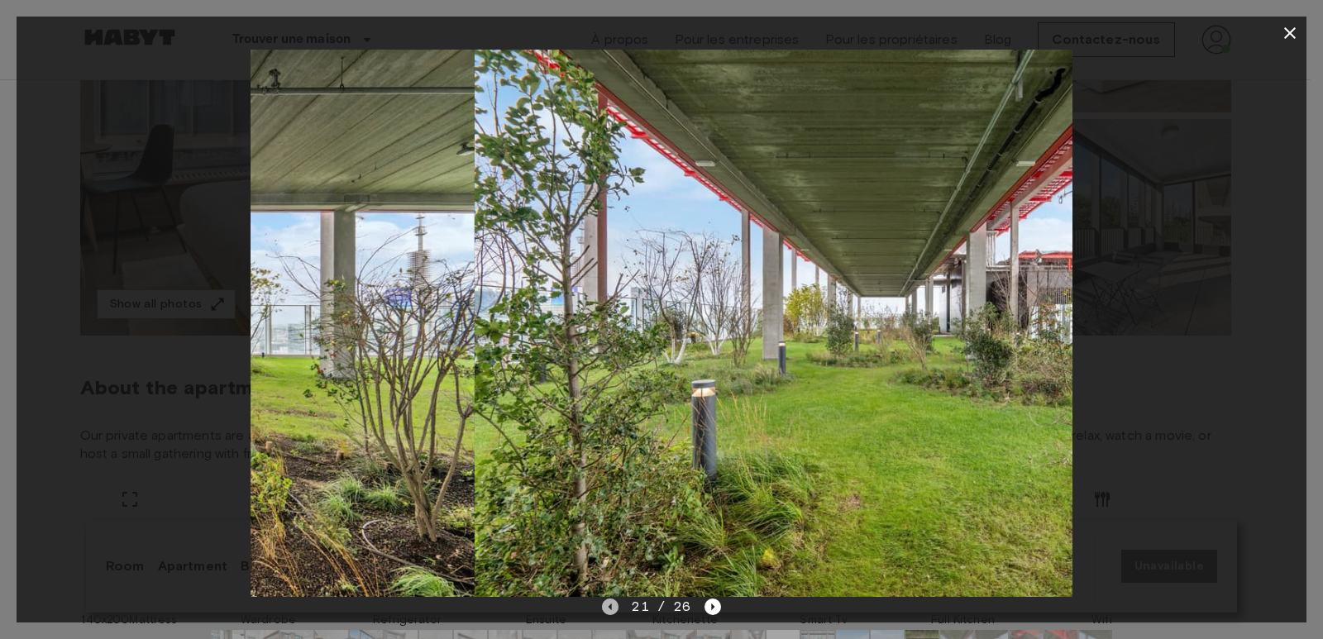
click at [613, 605] on icon "Previous image" at bounding box center [610, 607] width 17 height 17
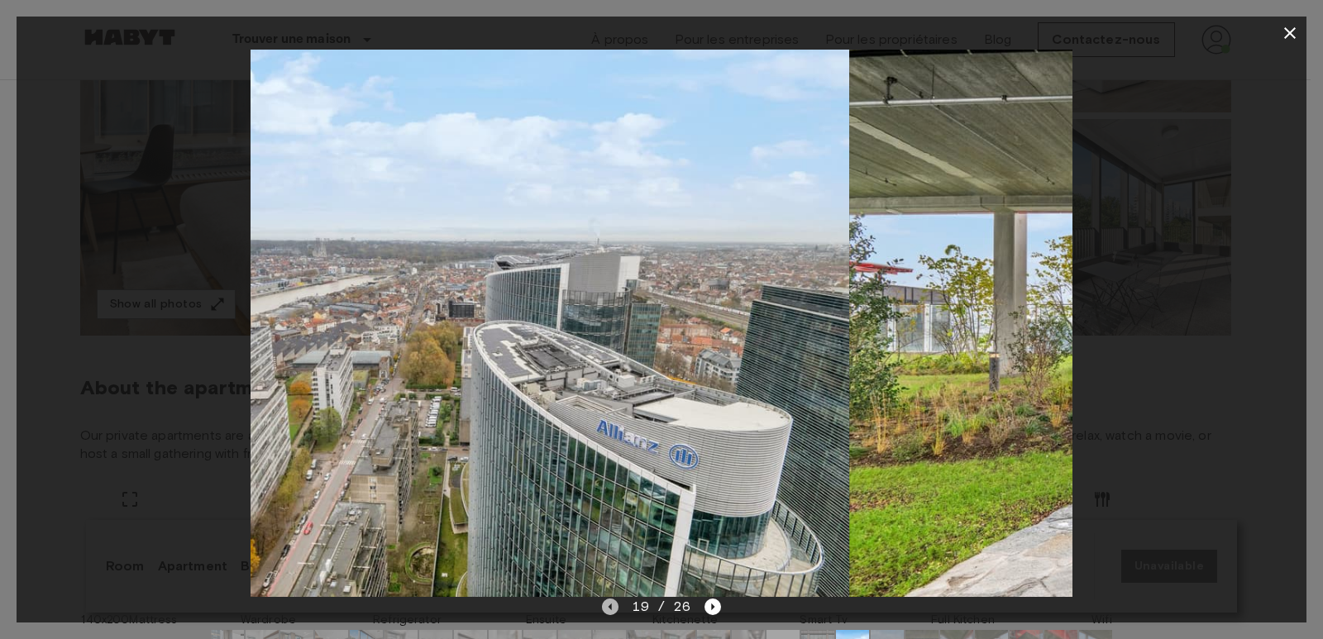
click at [613, 605] on icon "Previous image" at bounding box center [610, 607] width 17 height 17
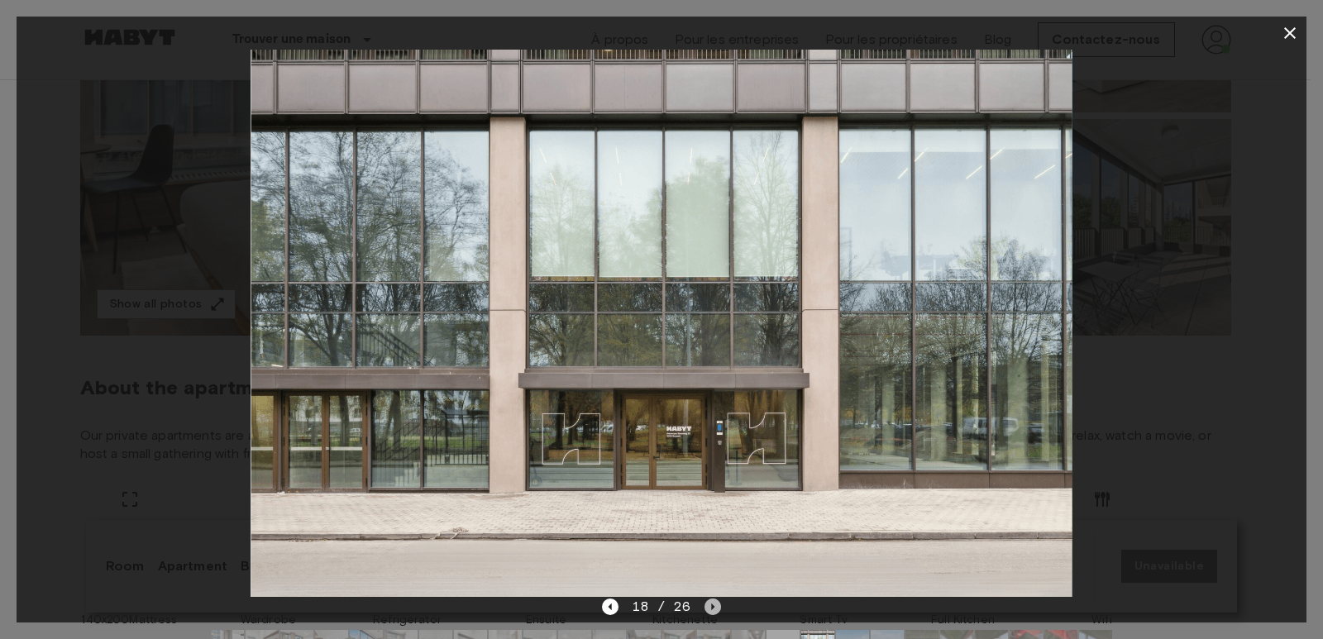
click at [713, 606] on icon "Next image" at bounding box center [712, 607] width 17 height 17
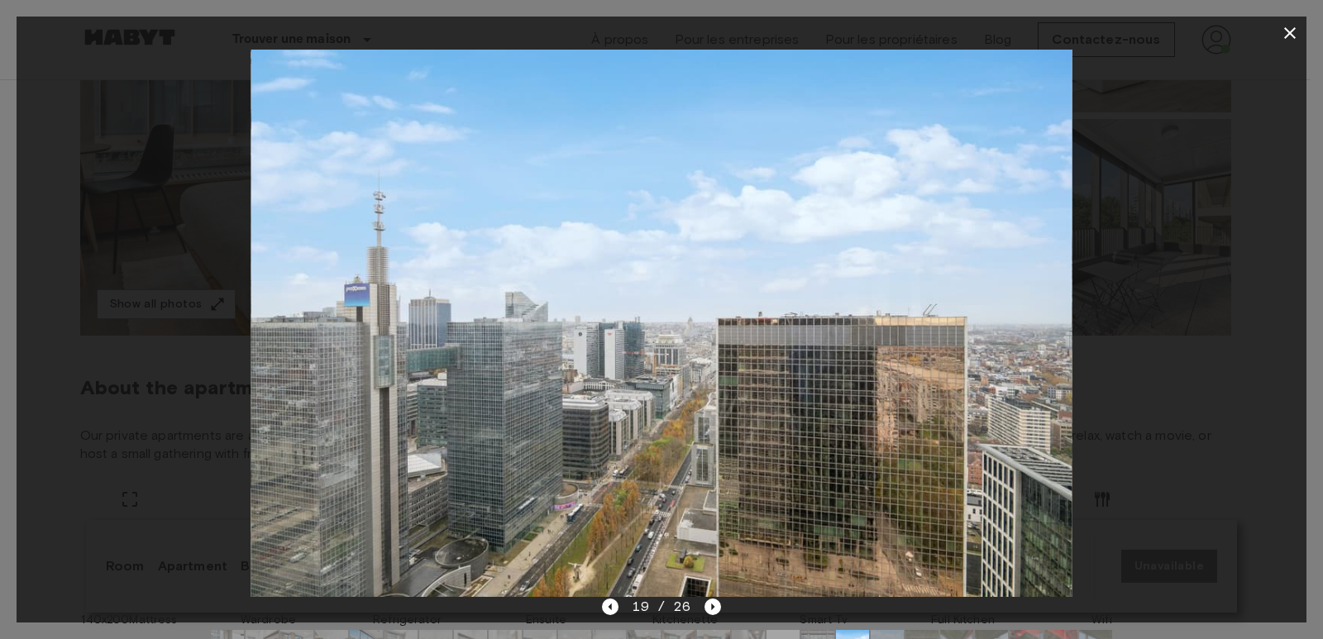
click at [733, 401] on img at bounding box center [661, 323] width 821 height 547
click at [786, 393] on img at bounding box center [661, 323] width 821 height 547
click at [863, 379] on img at bounding box center [661, 323] width 821 height 547
click at [709, 607] on icon "Next image" at bounding box center [712, 607] width 17 height 17
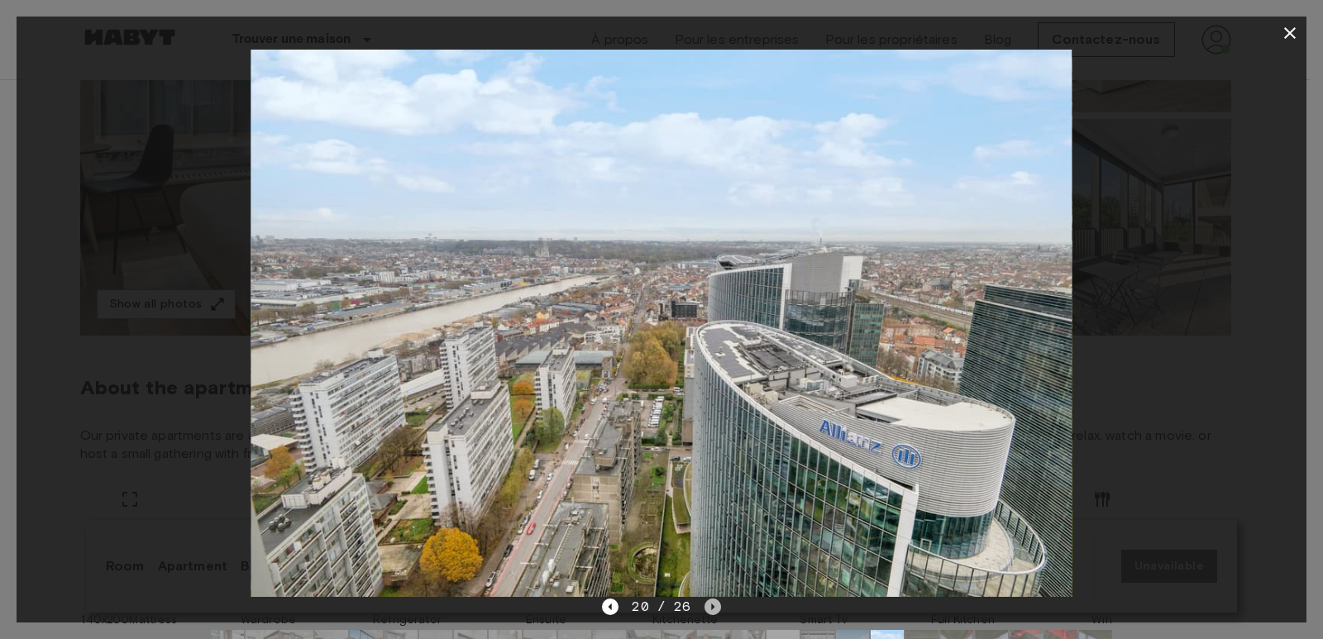
click at [709, 607] on icon "Next image" at bounding box center [712, 607] width 17 height 17
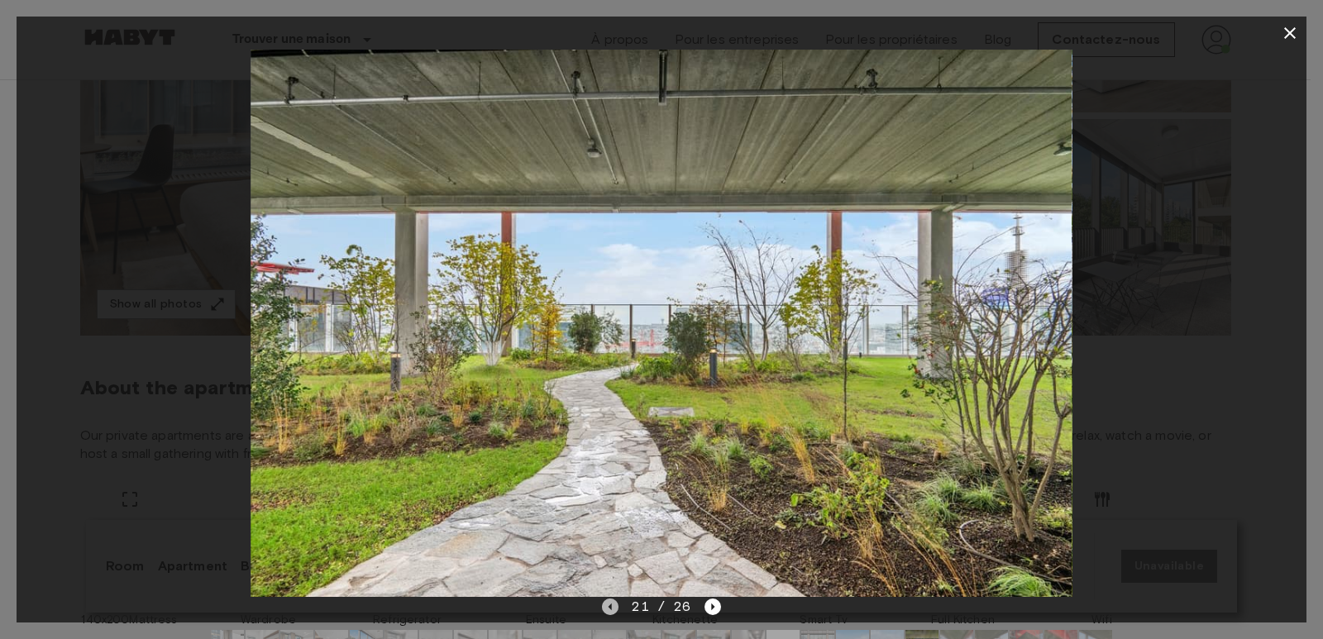
click at [611, 605] on icon "Previous image" at bounding box center [610, 607] width 17 height 17
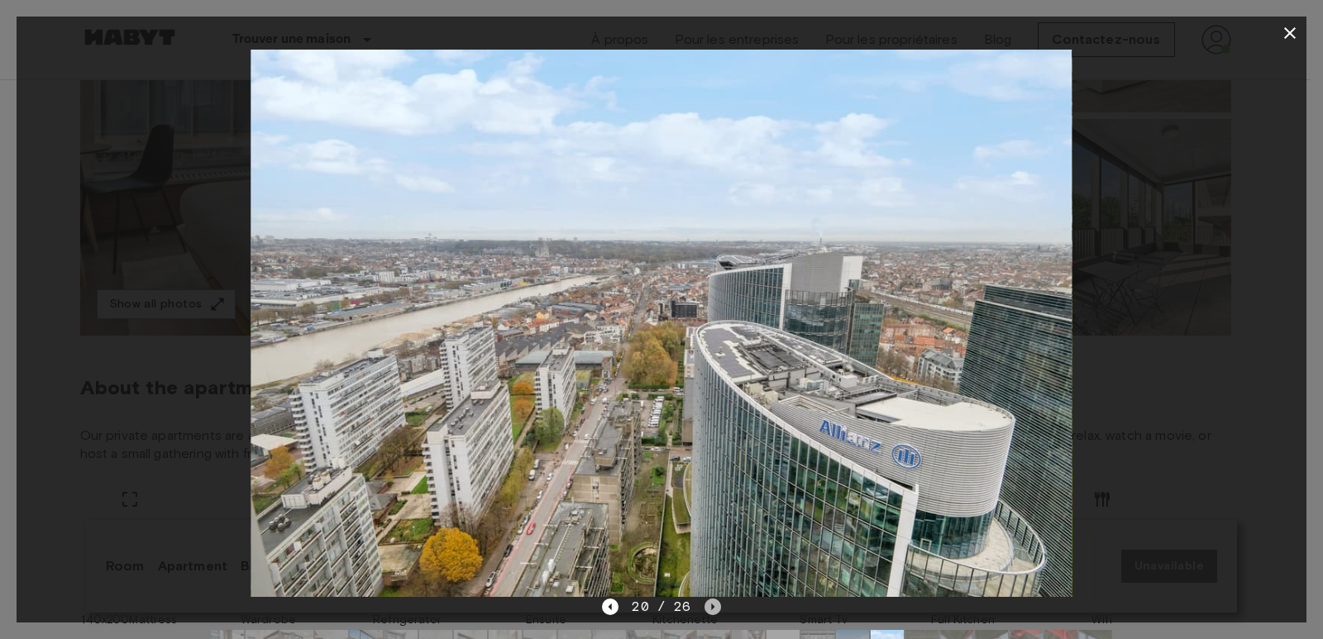
click at [712, 612] on icon "Next image" at bounding box center [712, 607] width 17 height 17
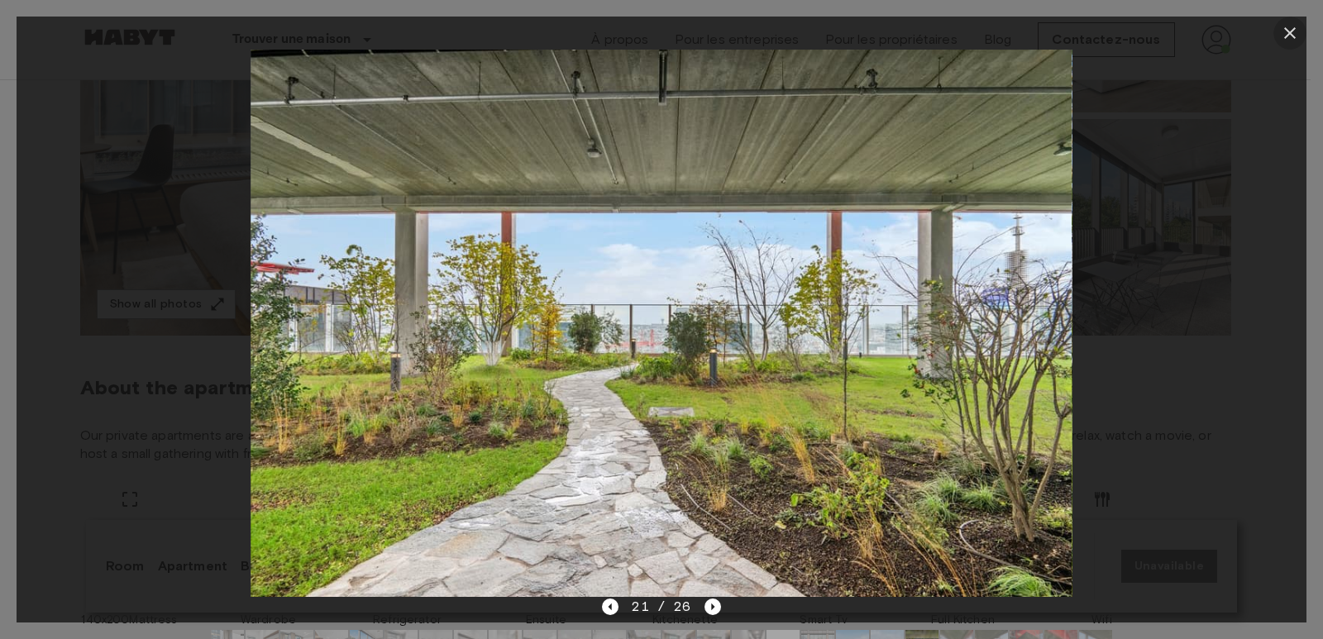
click at [1287, 35] on icon "button" at bounding box center [1290, 33] width 12 height 12
